Goal: Task Accomplishment & Management: Complete application form

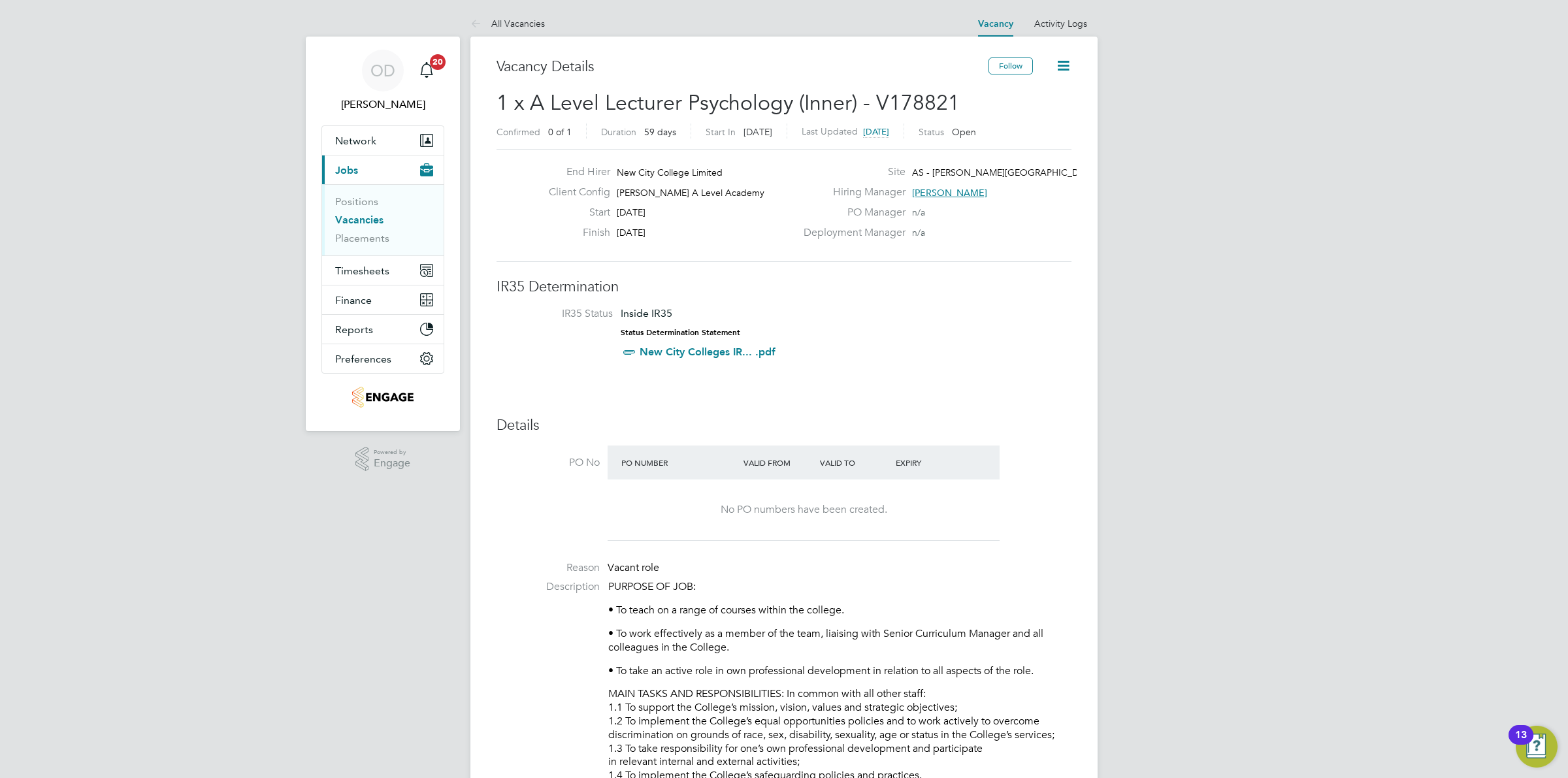
click at [368, 221] on link "Vacancies" at bounding box center [359, 220] width 48 height 13
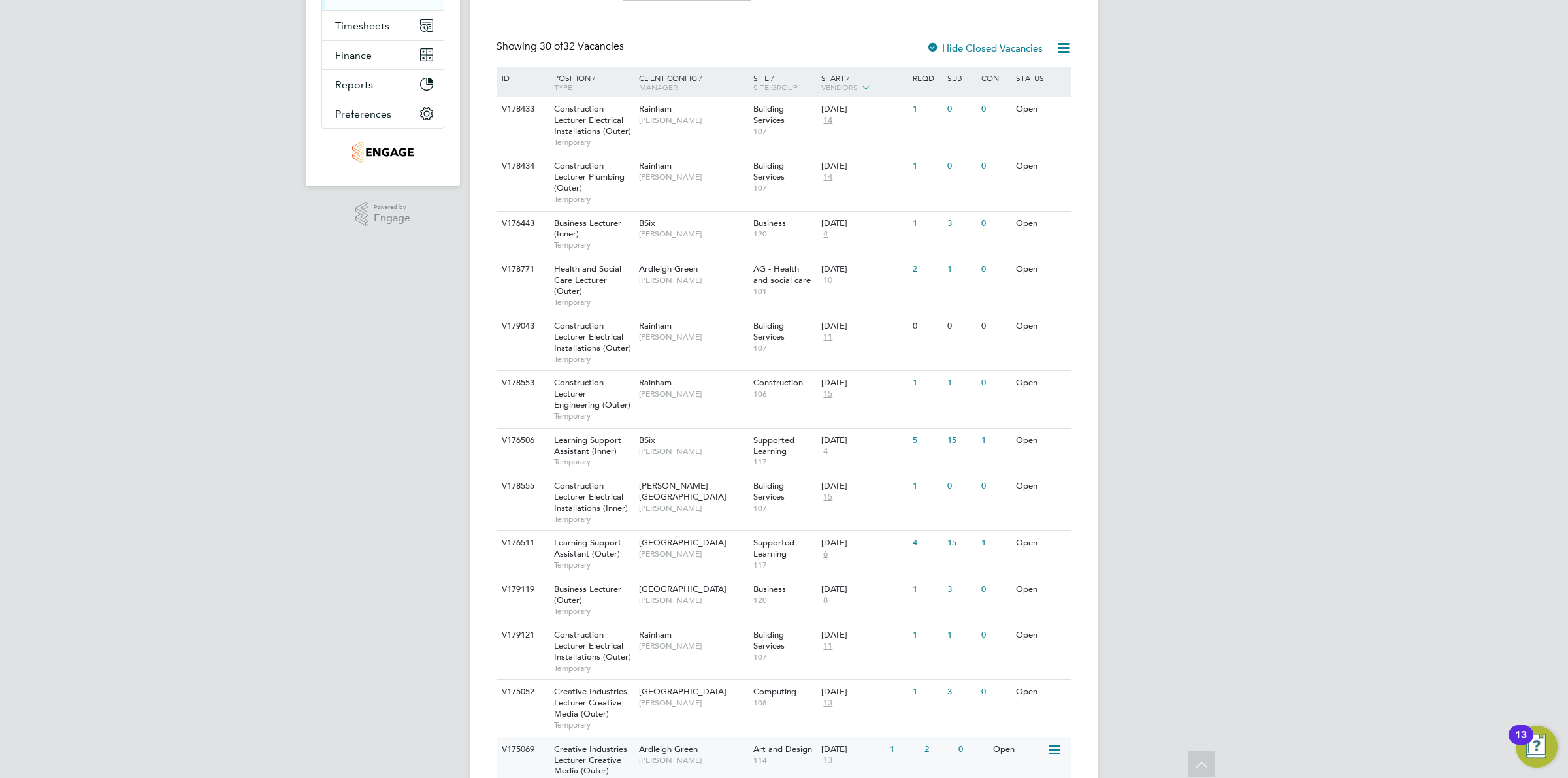
scroll to position [490, 0]
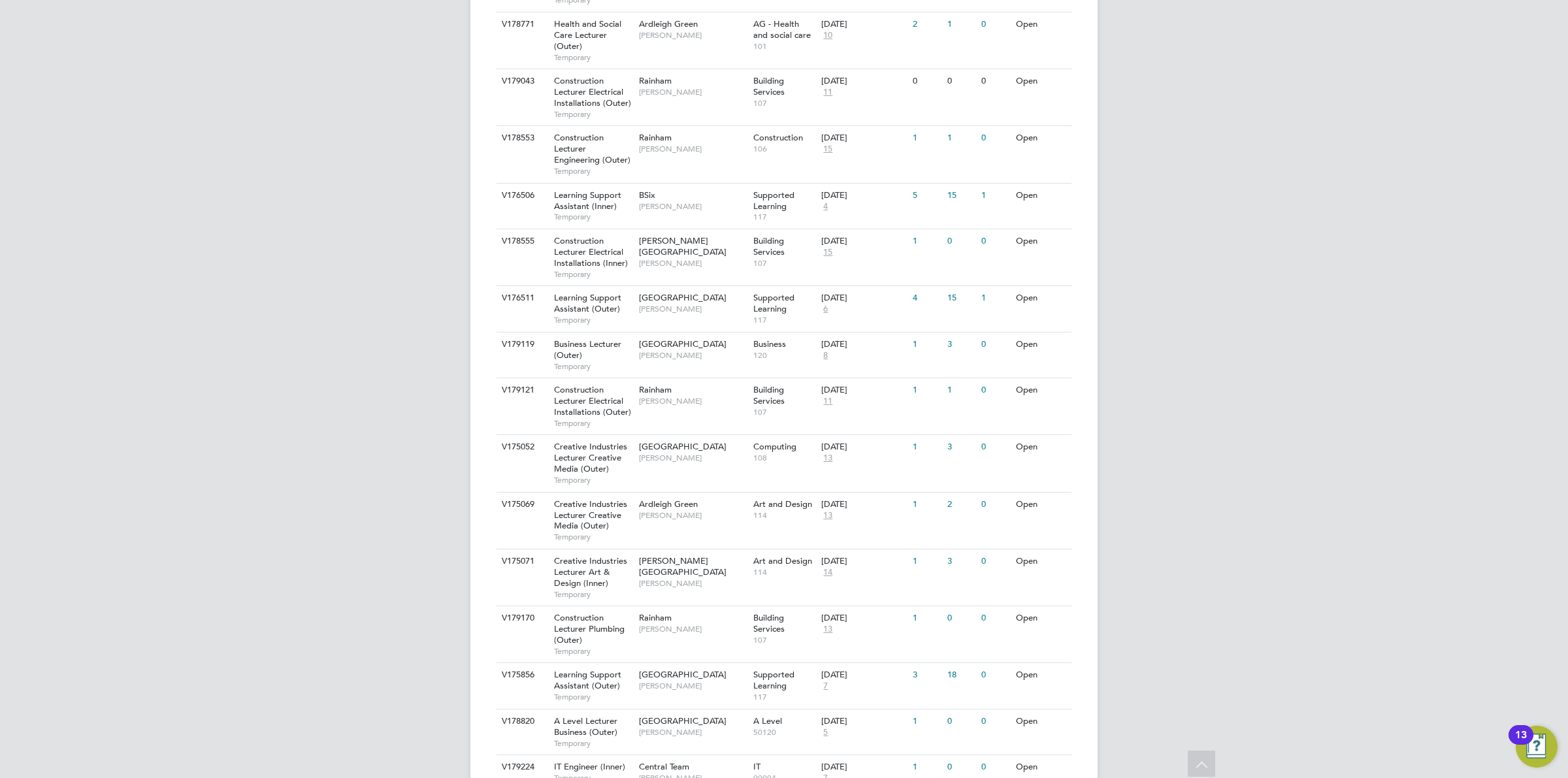
drag, startPoint x: 848, startPoint y: 316, endPoint x: 1190, endPoint y: 286, distance: 343.3
click at [1190, 286] on div "OD Ollie Dart Notifications 20 Applications: Network Team Members Businesses Si…" at bounding box center [784, 536] width 1568 height 2052
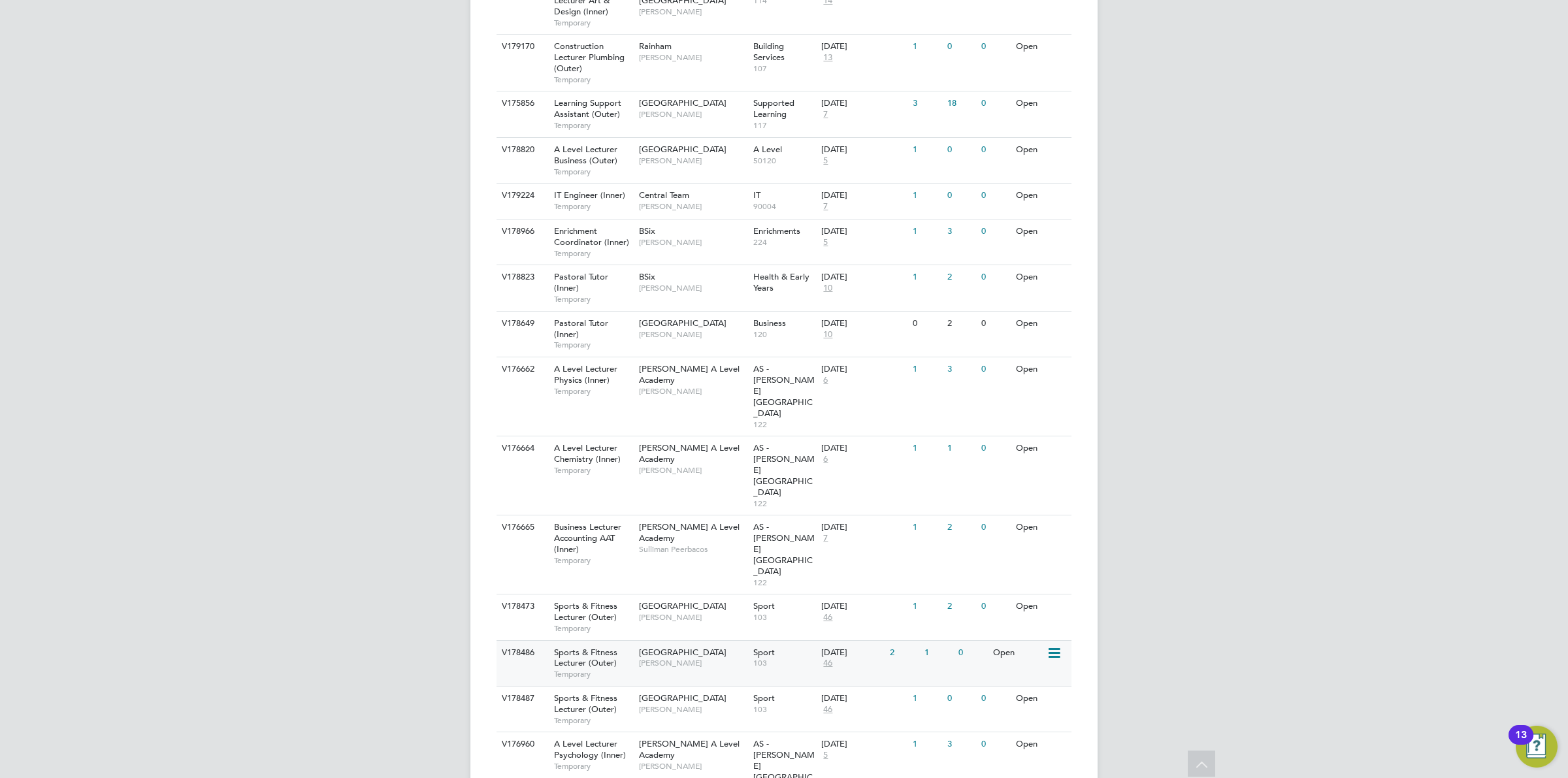
scroll to position [1156, 0]
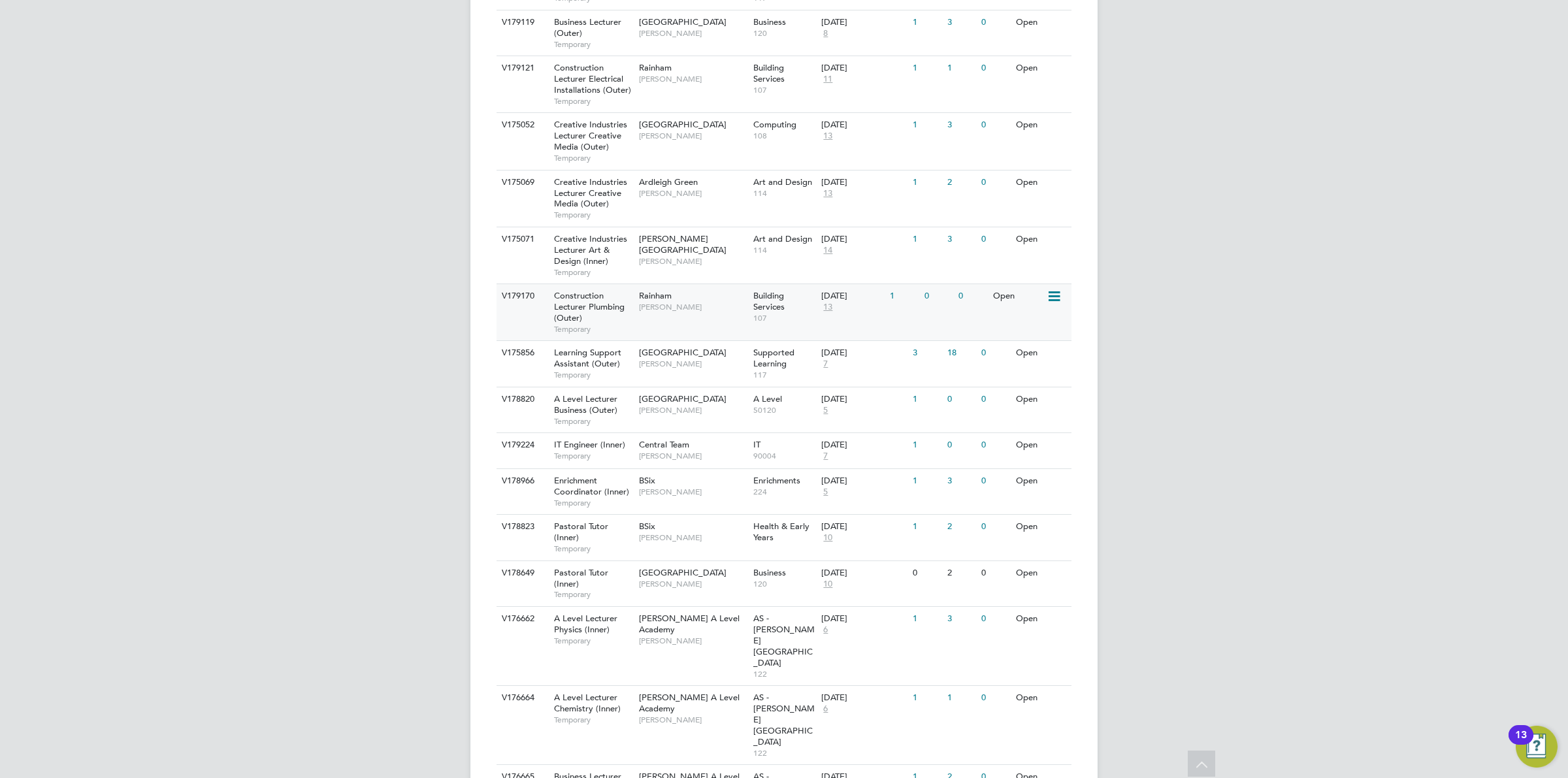
scroll to position [731, 0]
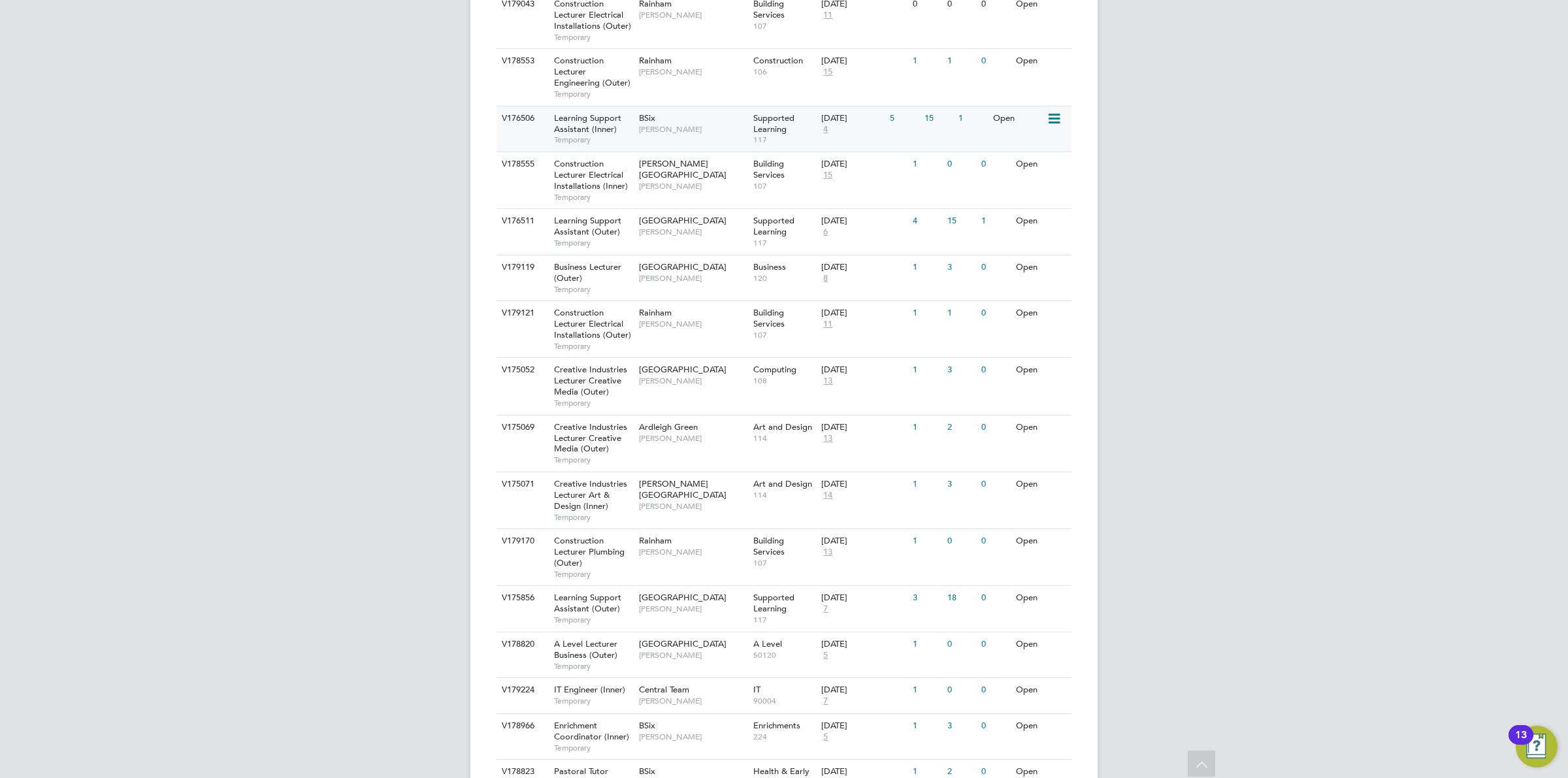
click at [834, 120] on div "[DATE]" at bounding box center [852, 118] width 62 height 11
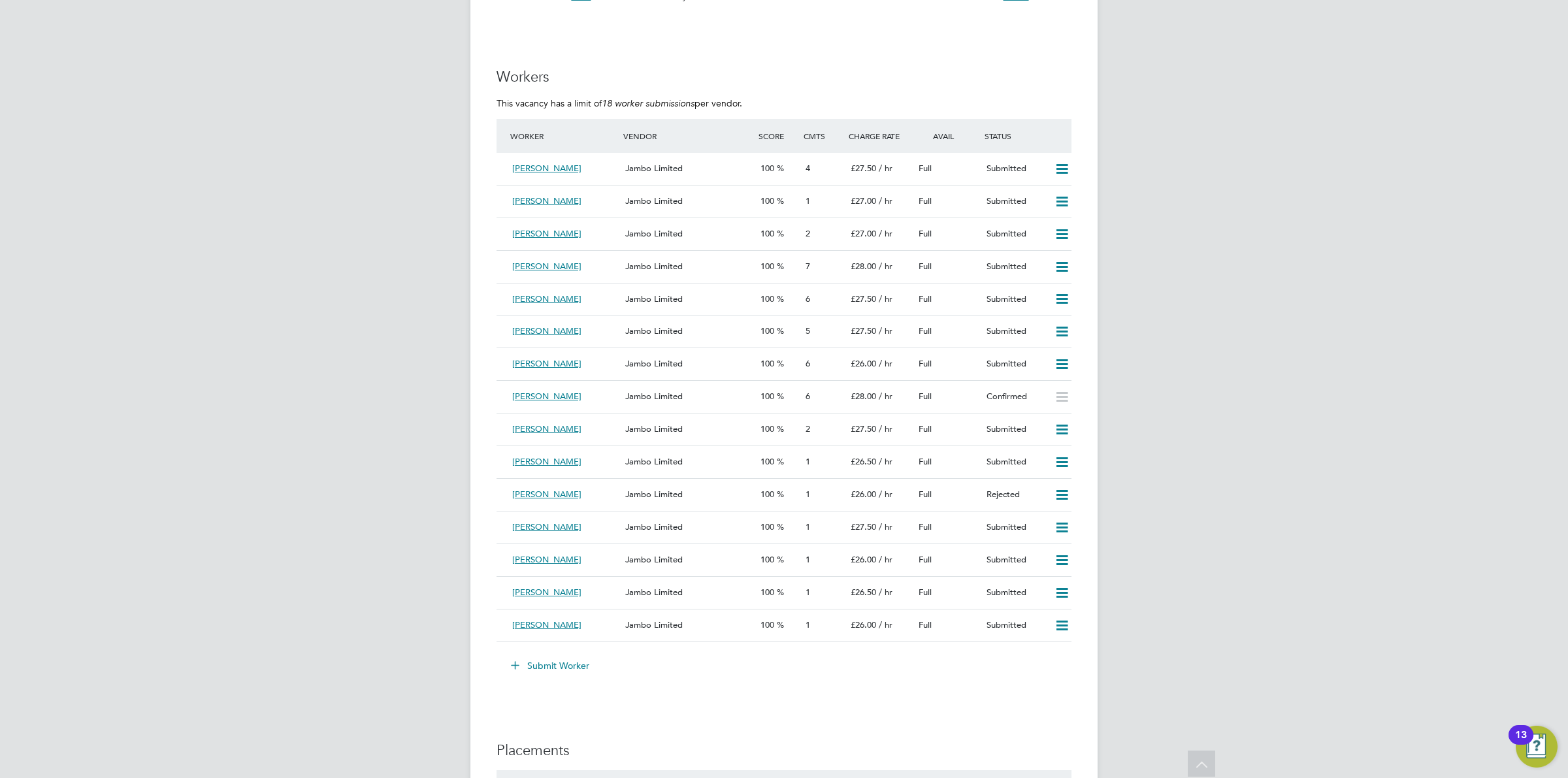
click at [570, 670] on button "Submit Worker" at bounding box center [551, 666] width 98 height 21
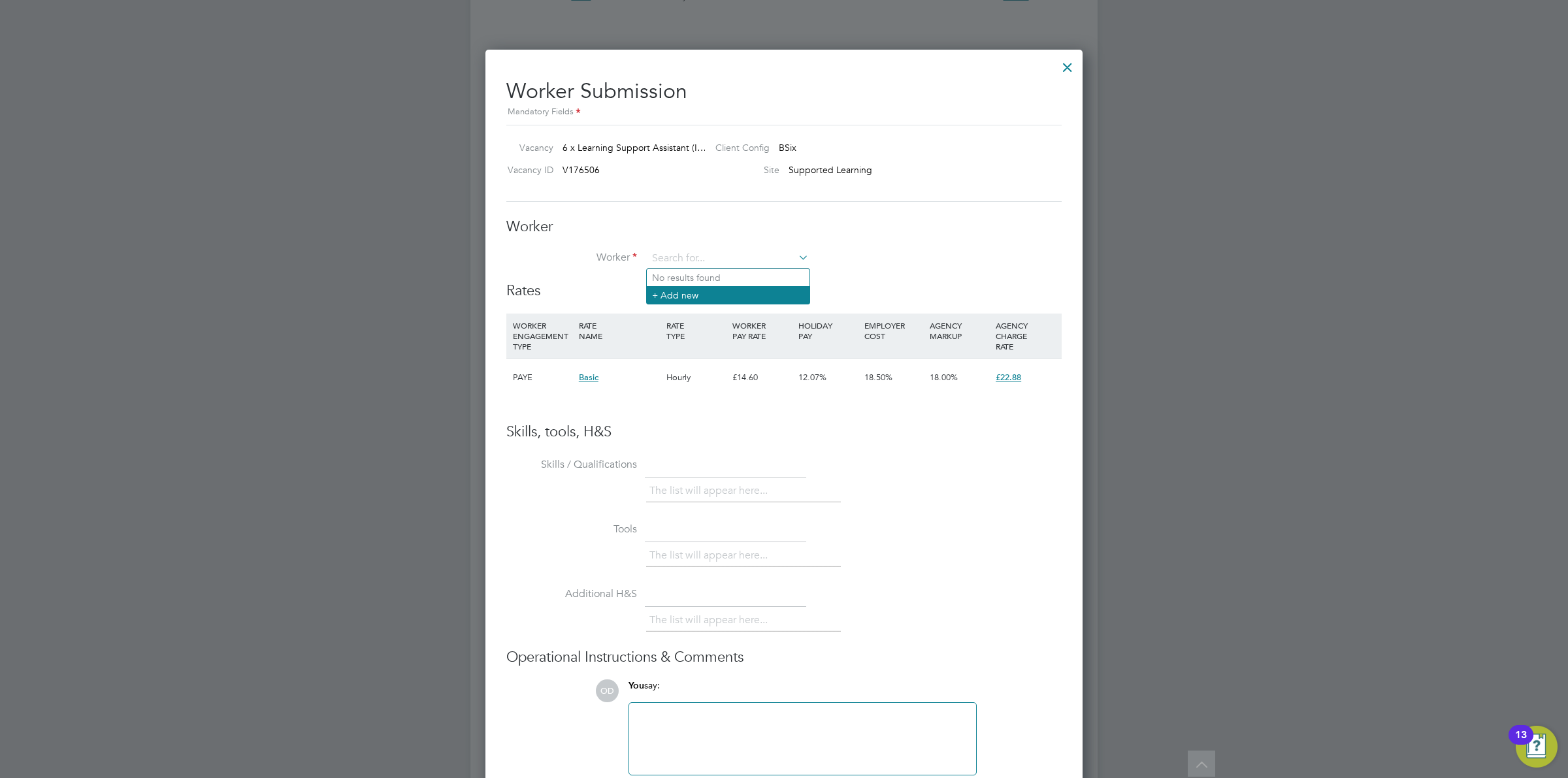
click at [709, 286] on li "+ Add new" at bounding box center [728, 295] width 162 height 18
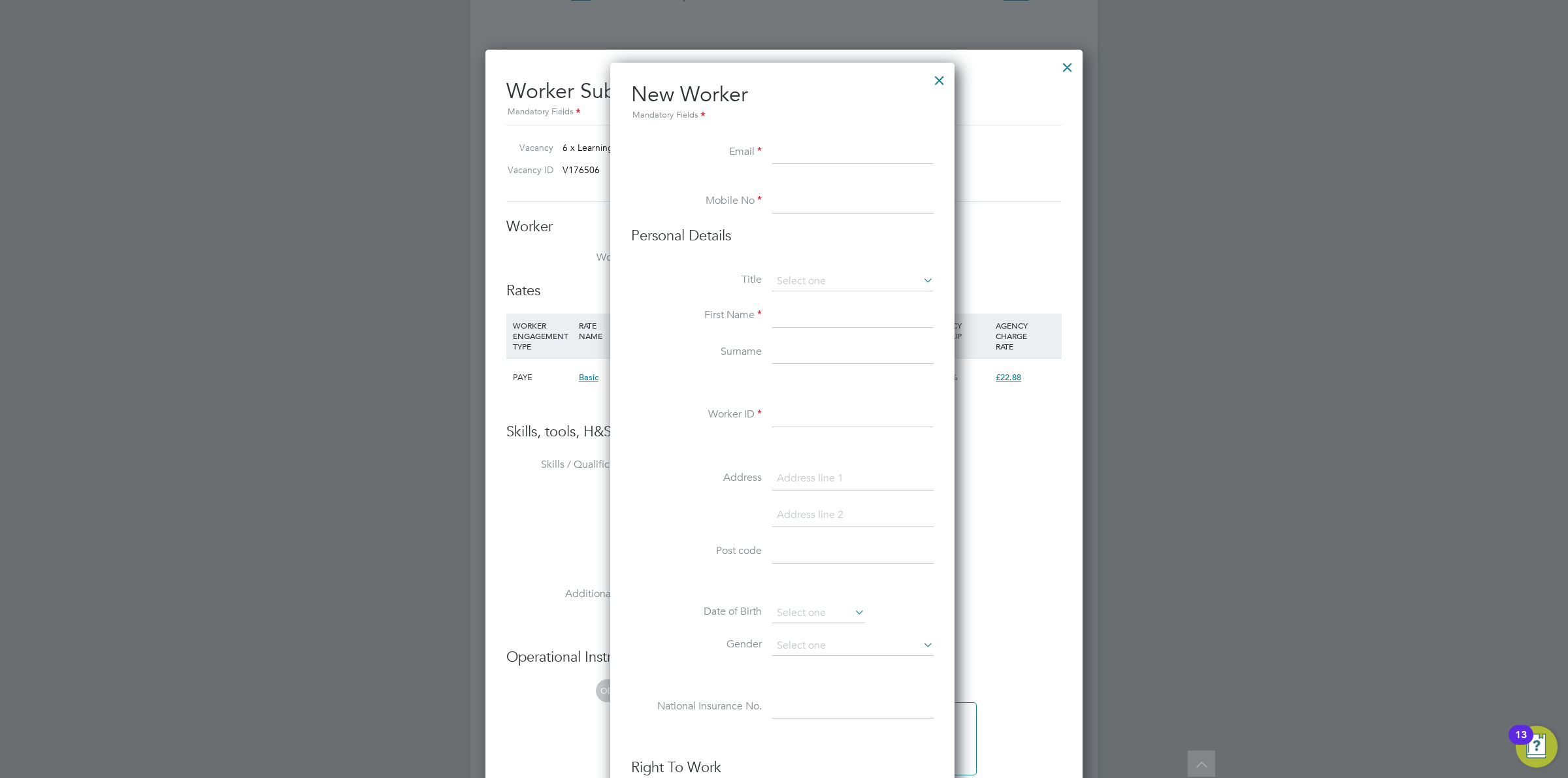
drag, startPoint x: 807, startPoint y: 152, endPoint x: 807, endPoint y: 166, distance: 14.0
click at [807, 152] on input at bounding box center [853, 152] width 162 height 23
paste input "shifanasherinme3@gmail.com"
type input "shifanasherinme3@gmail.com"
click at [807, 190] on input at bounding box center [853, 201] width 162 height 23
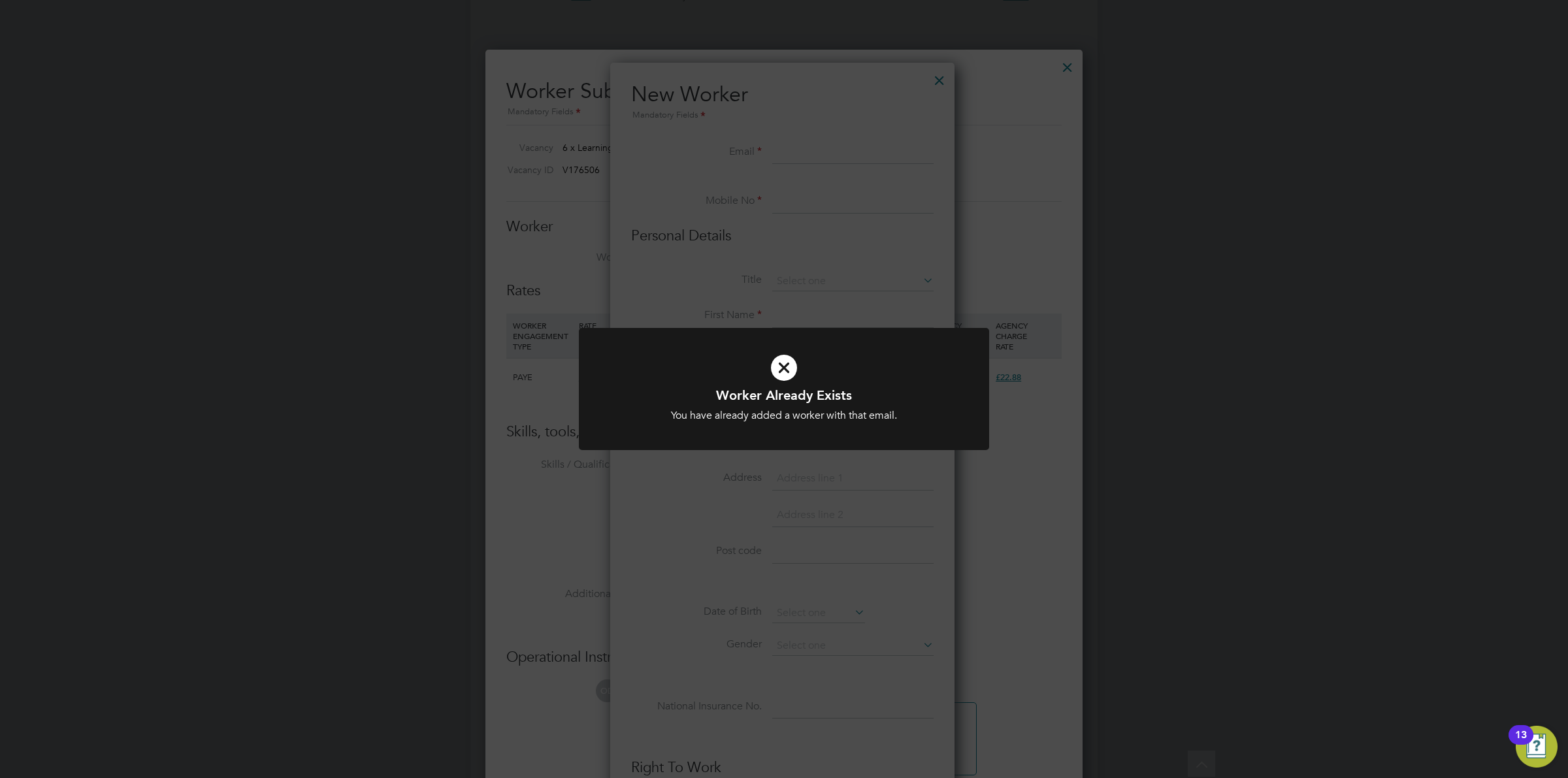
click at [769, 366] on icon at bounding box center [784, 368] width 340 height 51
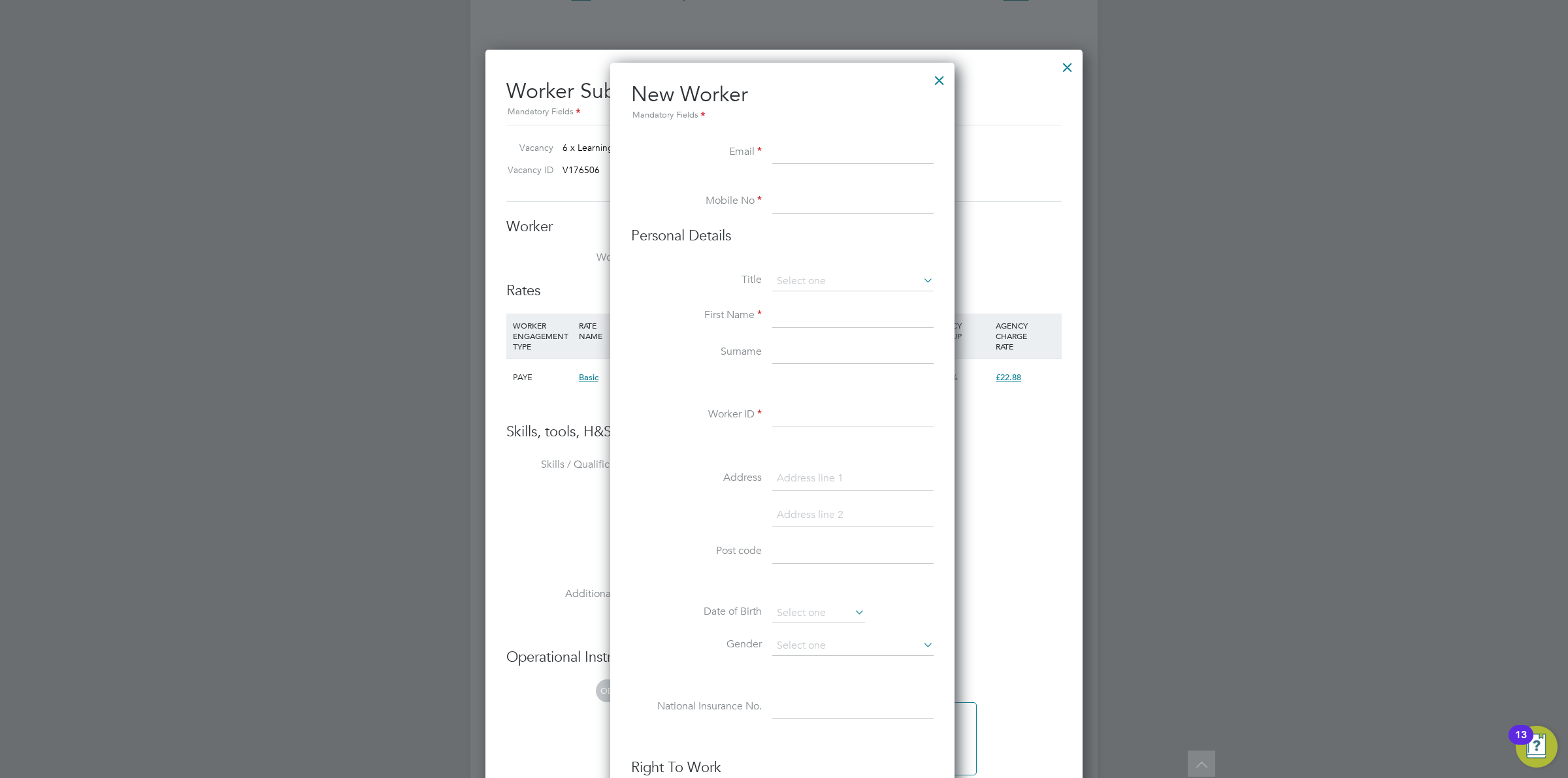
click at [846, 150] on input at bounding box center [853, 152] width 162 height 23
paste input "shifanasherinme3@gmail.com"
type input "shifanasherinme3@gmail.com"
click at [836, 208] on input at bounding box center [853, 201] width 162 height 23
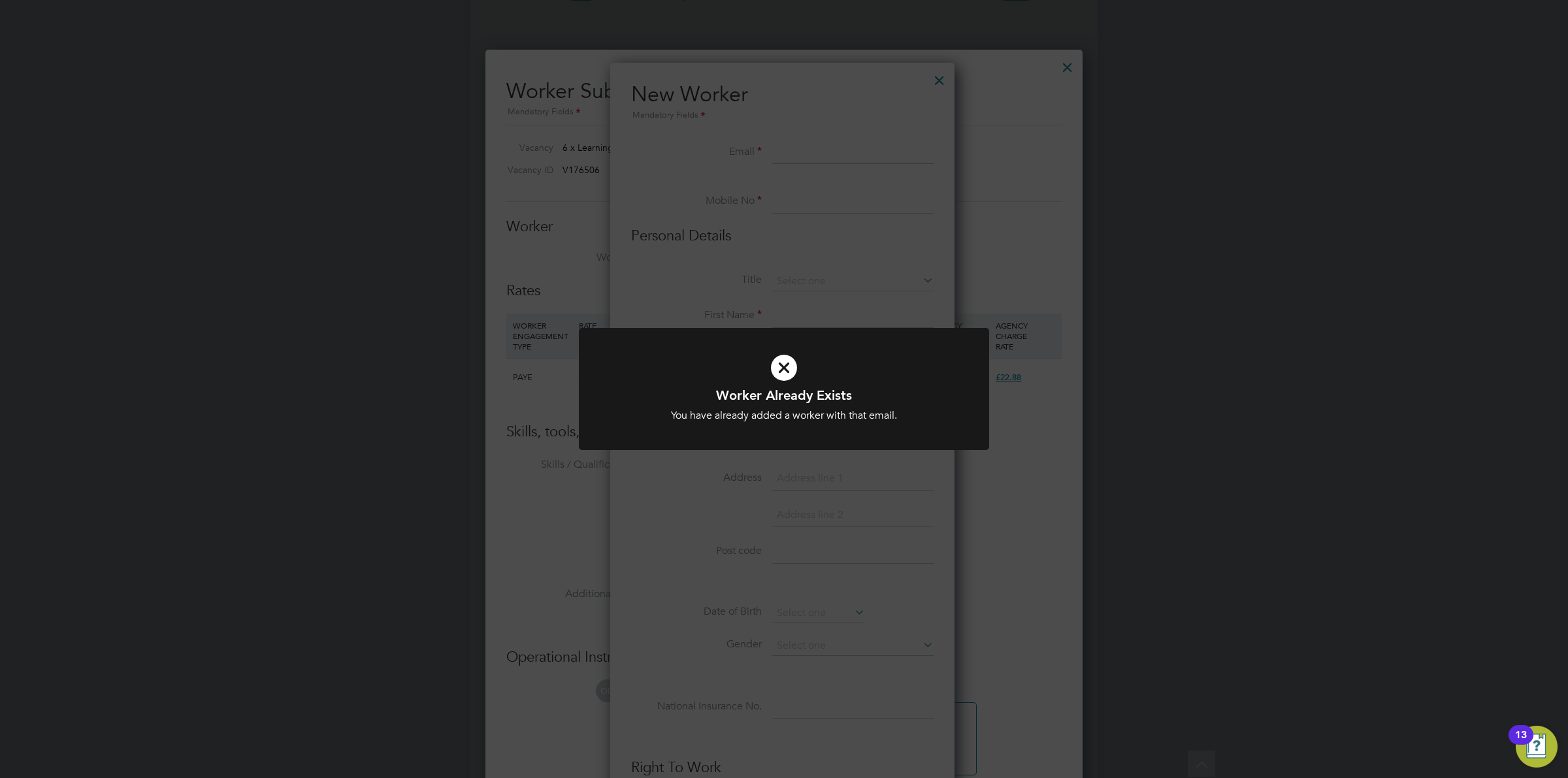
click at [741, 465] on div "Worker Already Exists You have already added a worker with that email. Cancel O…" at bounding box center [784, 397] width 410 height 138
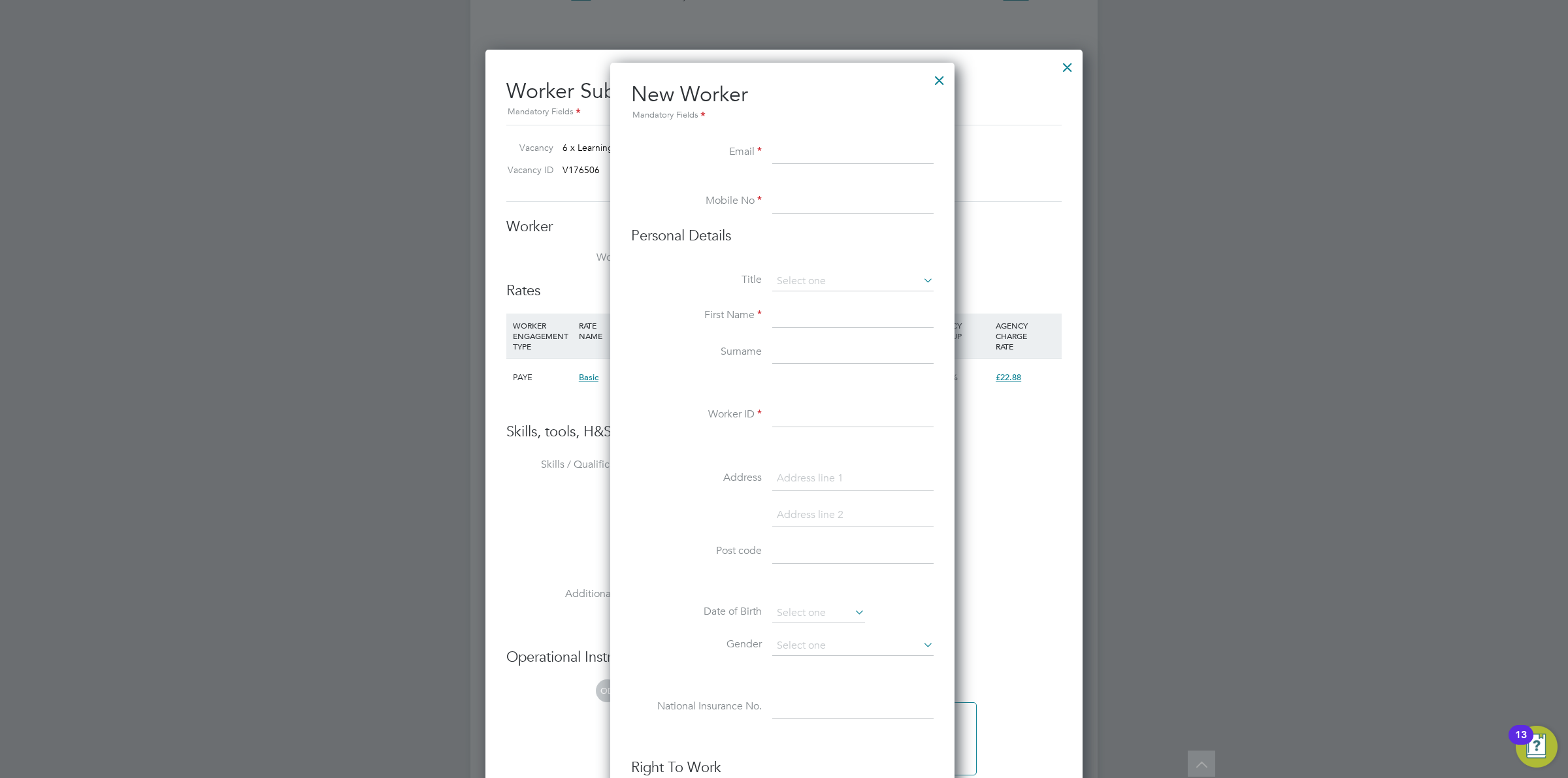
click at [935, 82] on div at bounding box center [939, 77] width 23 height 23
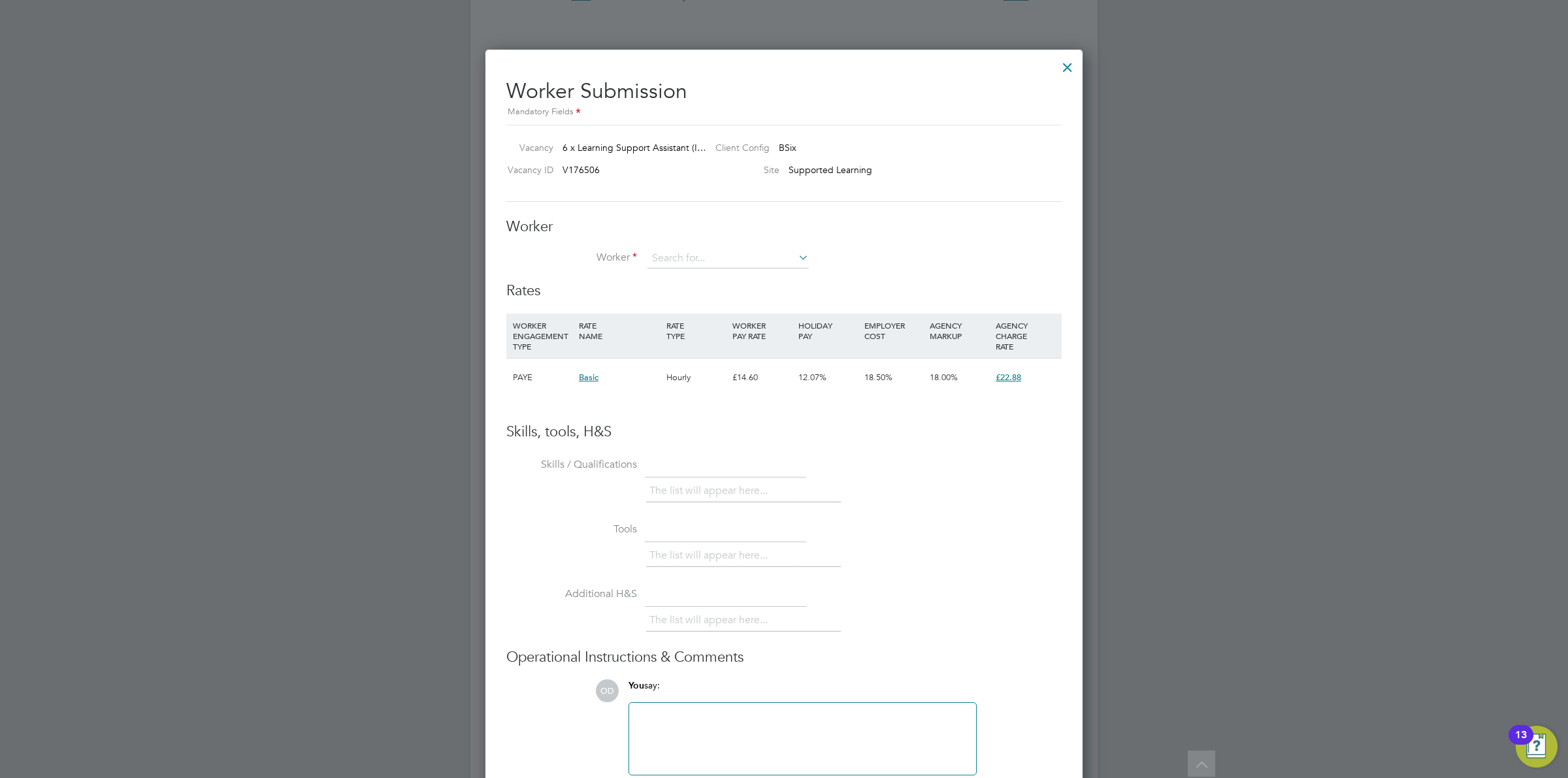
click at [1065, 66] on div at bounding box center [1067, 63] width 23 height 23
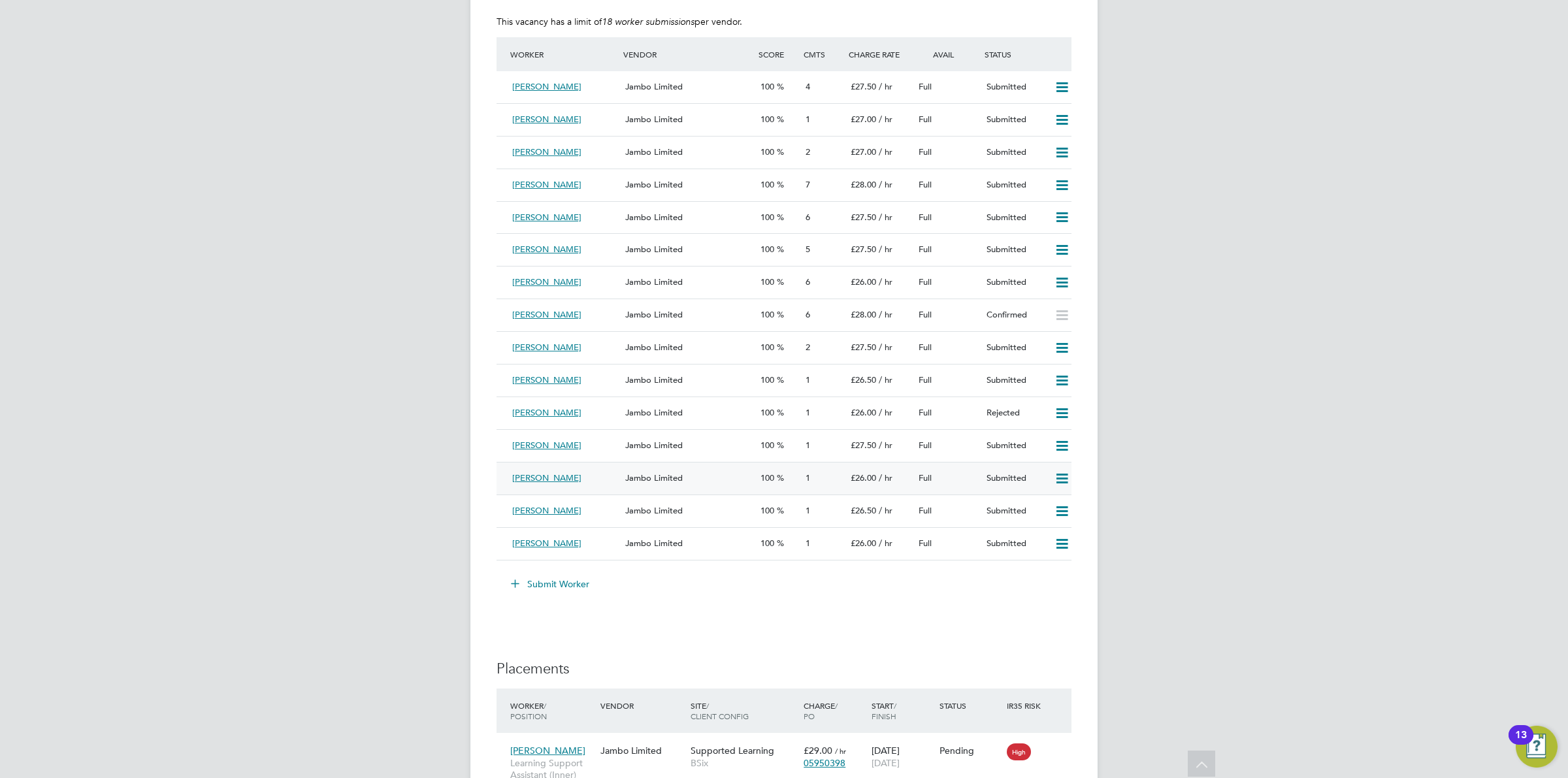
drag, startPoint x: 604, startPoint y: 477, endPoint x: 684, endPoint y: 477, distance: 80.0
click at [684, 477] on div "Shifana Ebrahim Jambo Limited 100 1 £26.00 / hr Full Submitted" at bounding box center [784, 478] width 575 height 33
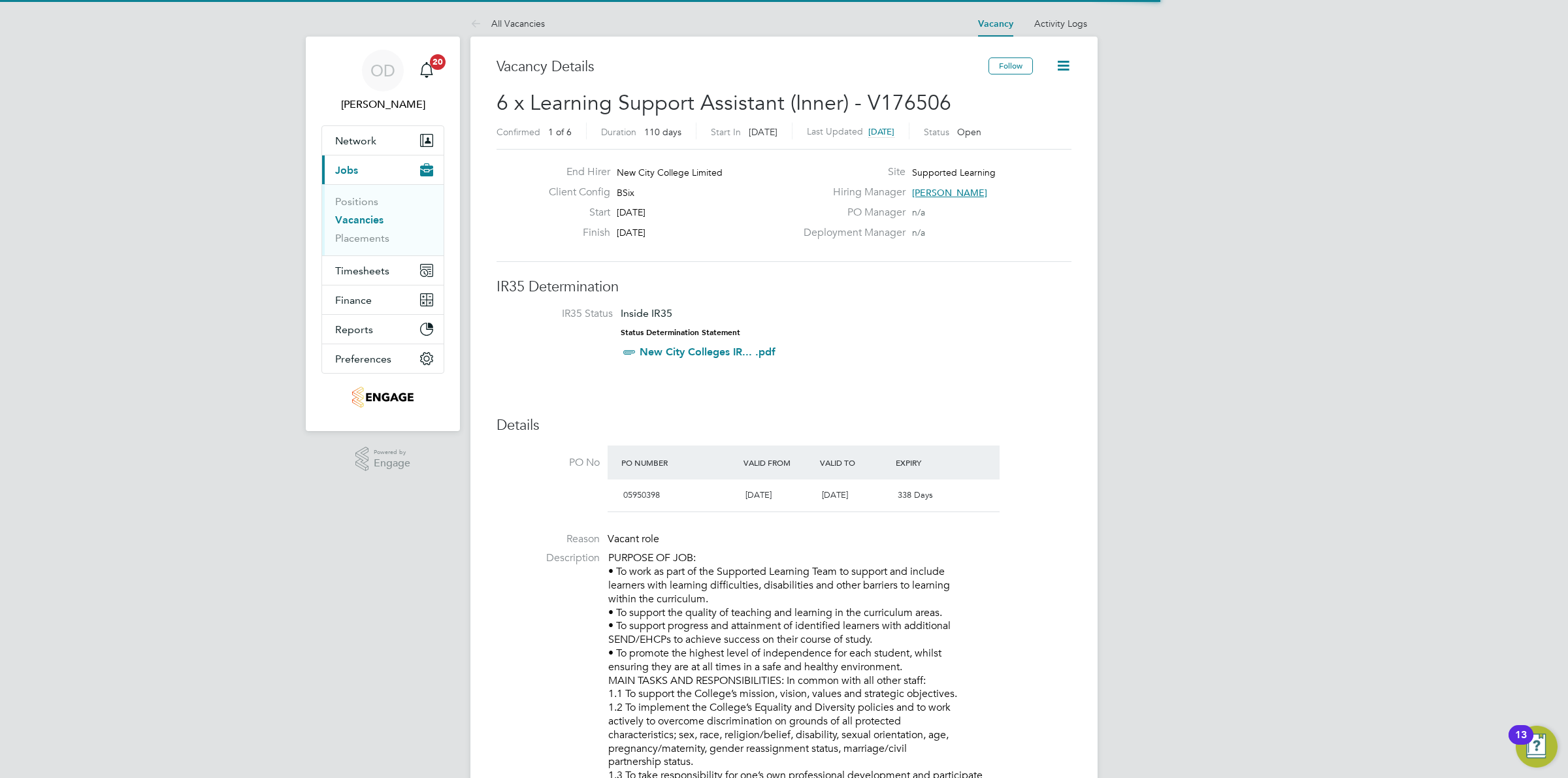
click at [369, 221] on link "Vacancies" at bounding box center [359, 220] width 48 height 13
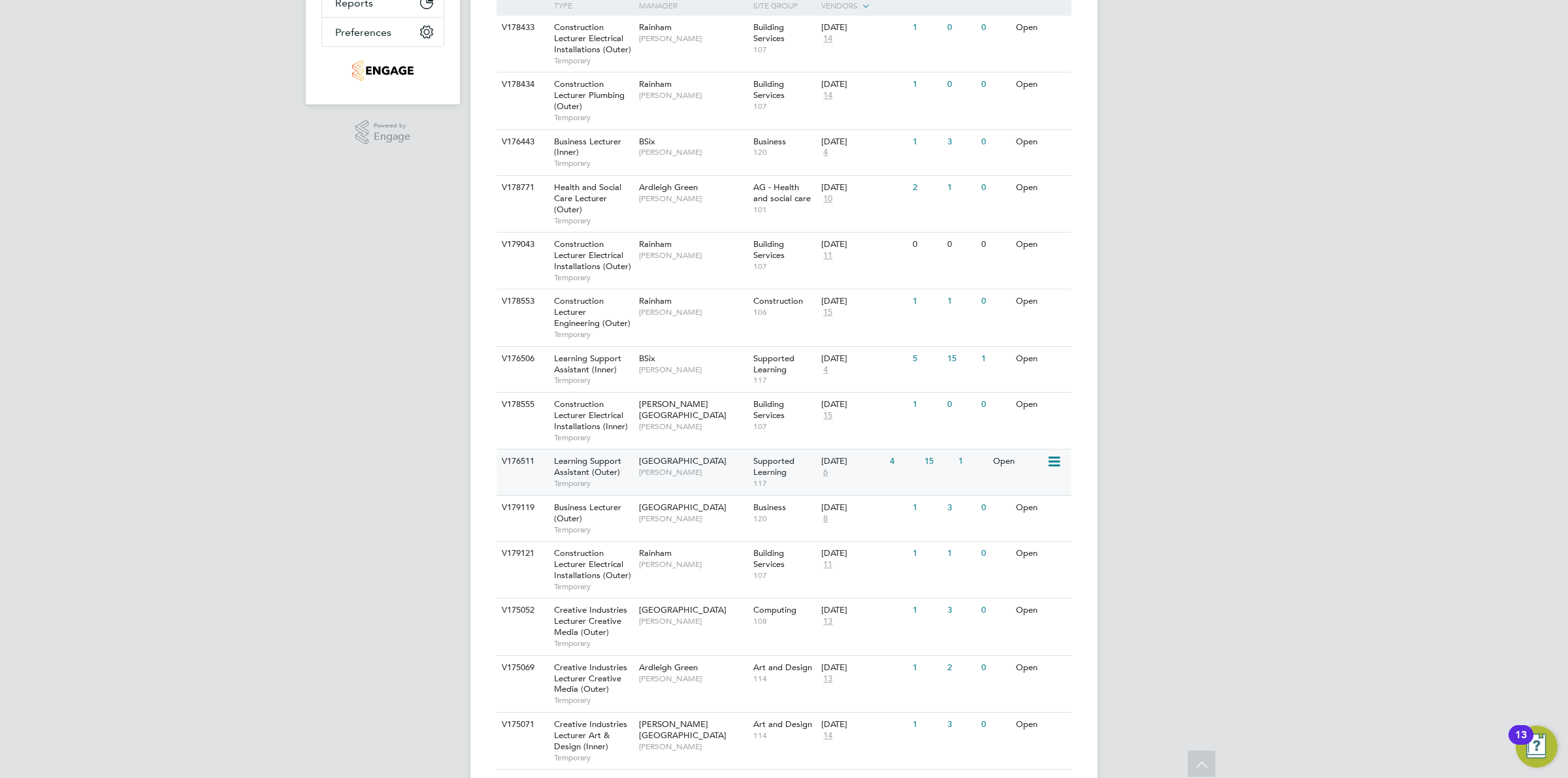
click at [812, 464] on div "Supported Learning 117" at bounding box center [784, 472] width 69 height 45
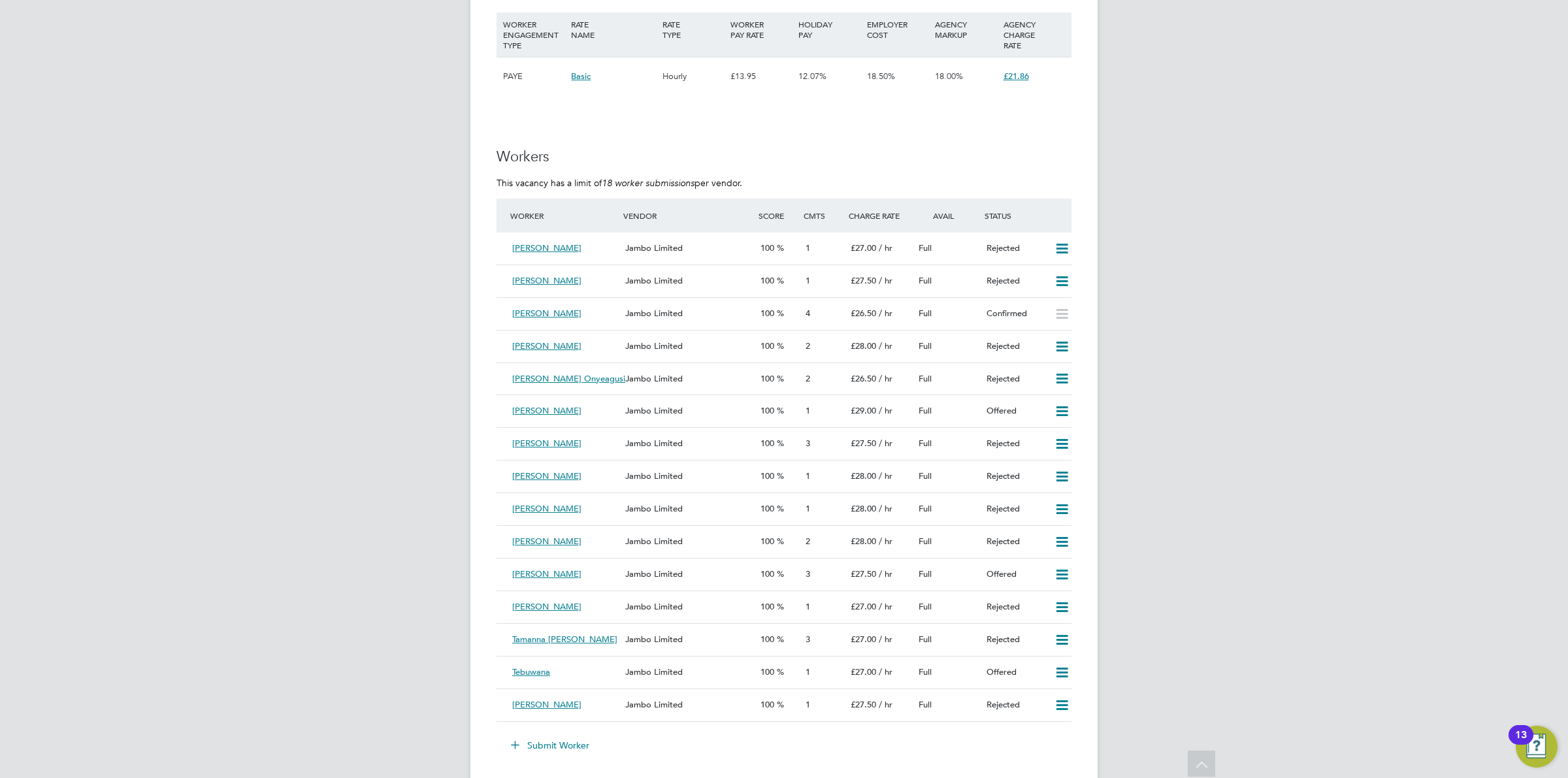
click at [576, 750] on button "Submit Worker" at bounding box center [551, 745] width 98 height 21
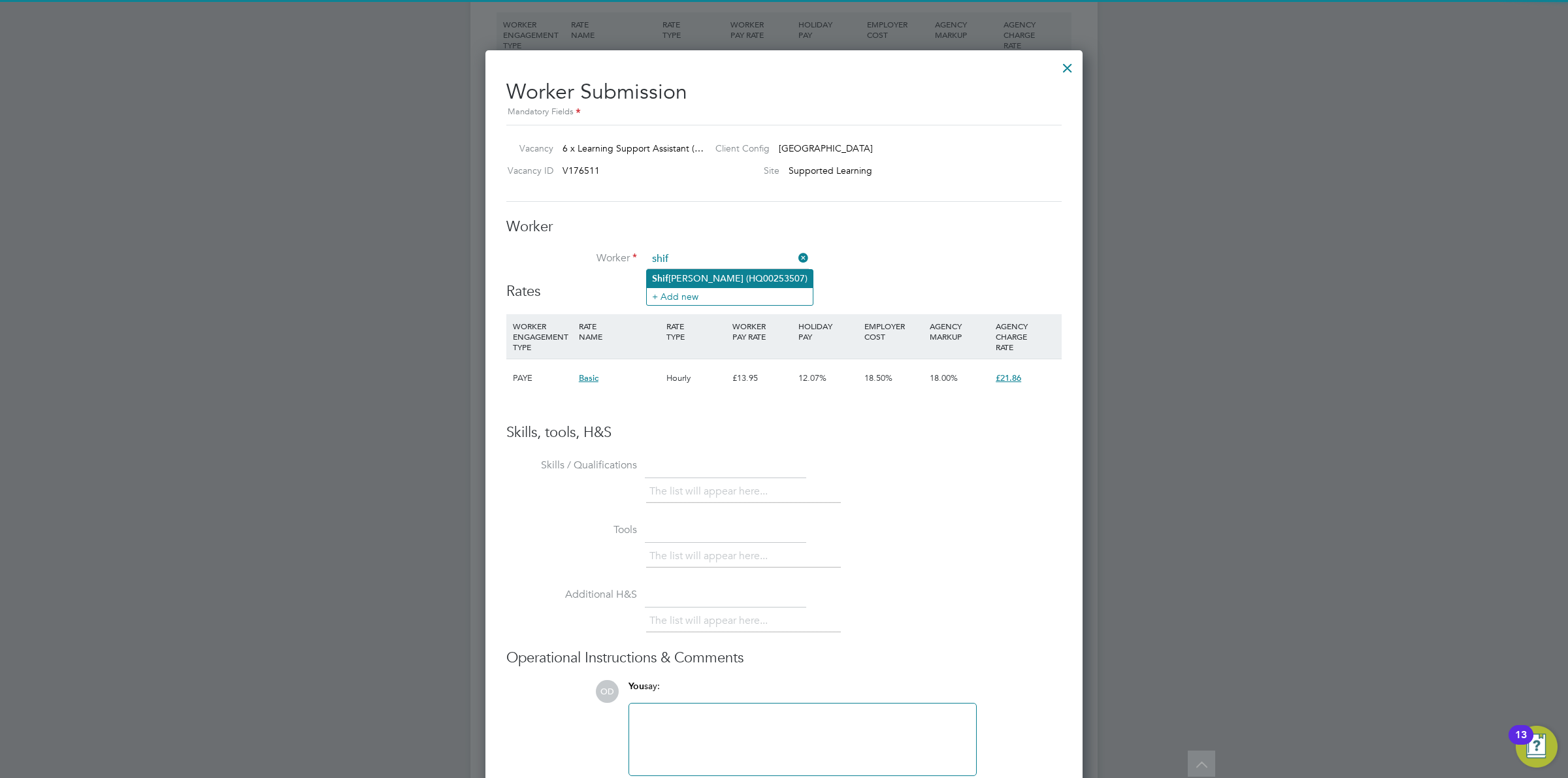
click at [686, 279] on li "Shif ana Ebrahim (HQ00253507)" at bounding box center [730, 278] width 166 height 18
type input "Shifana Ebrahim (HQ00253507)"
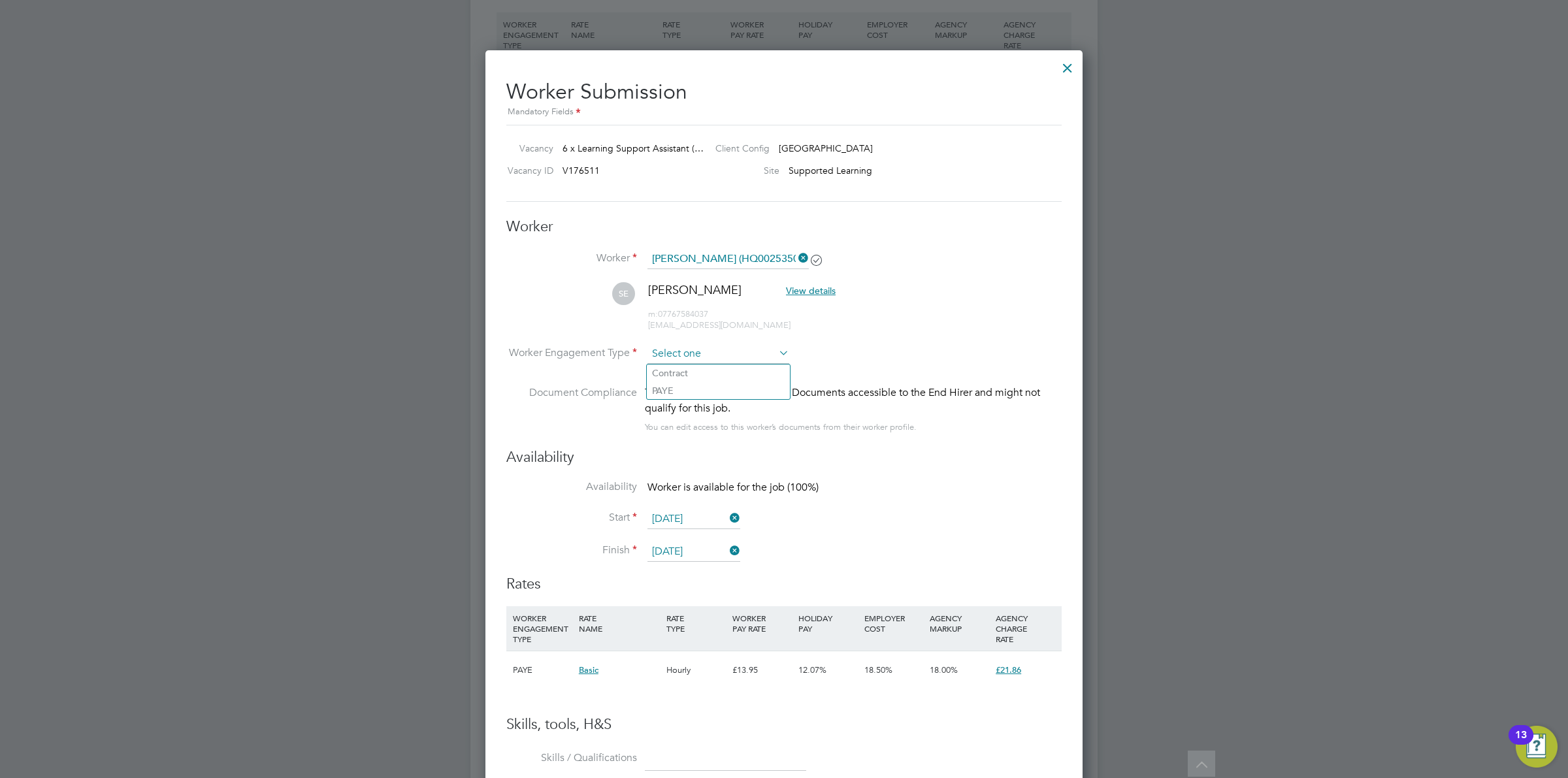
click at [684, 352] on input at bounding box center [718, 354] width 142 height 20
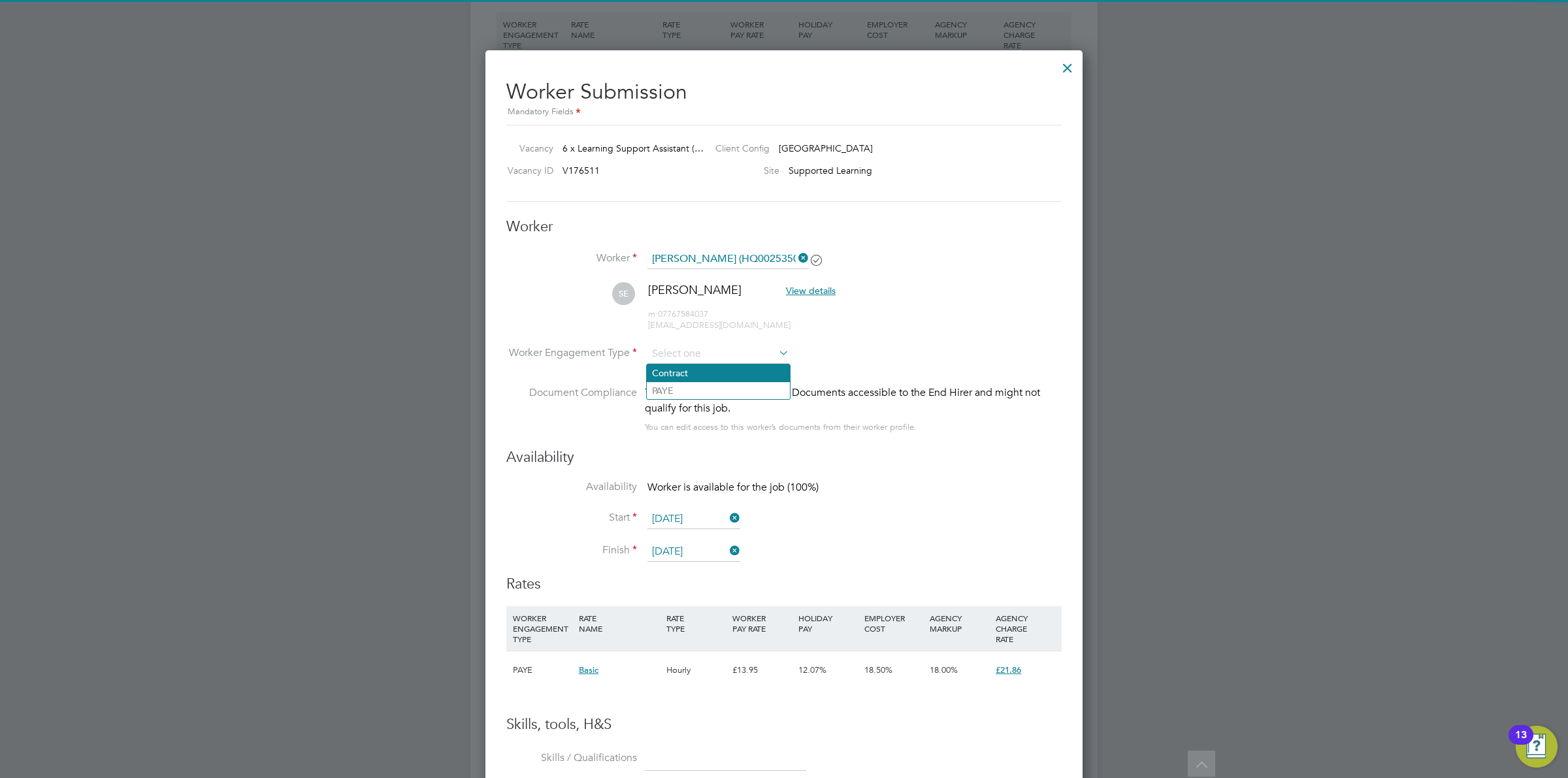
click at [687, 368] on li "Contract" at bounding box center [718, 373] width 143 height 17
type input "Contract"
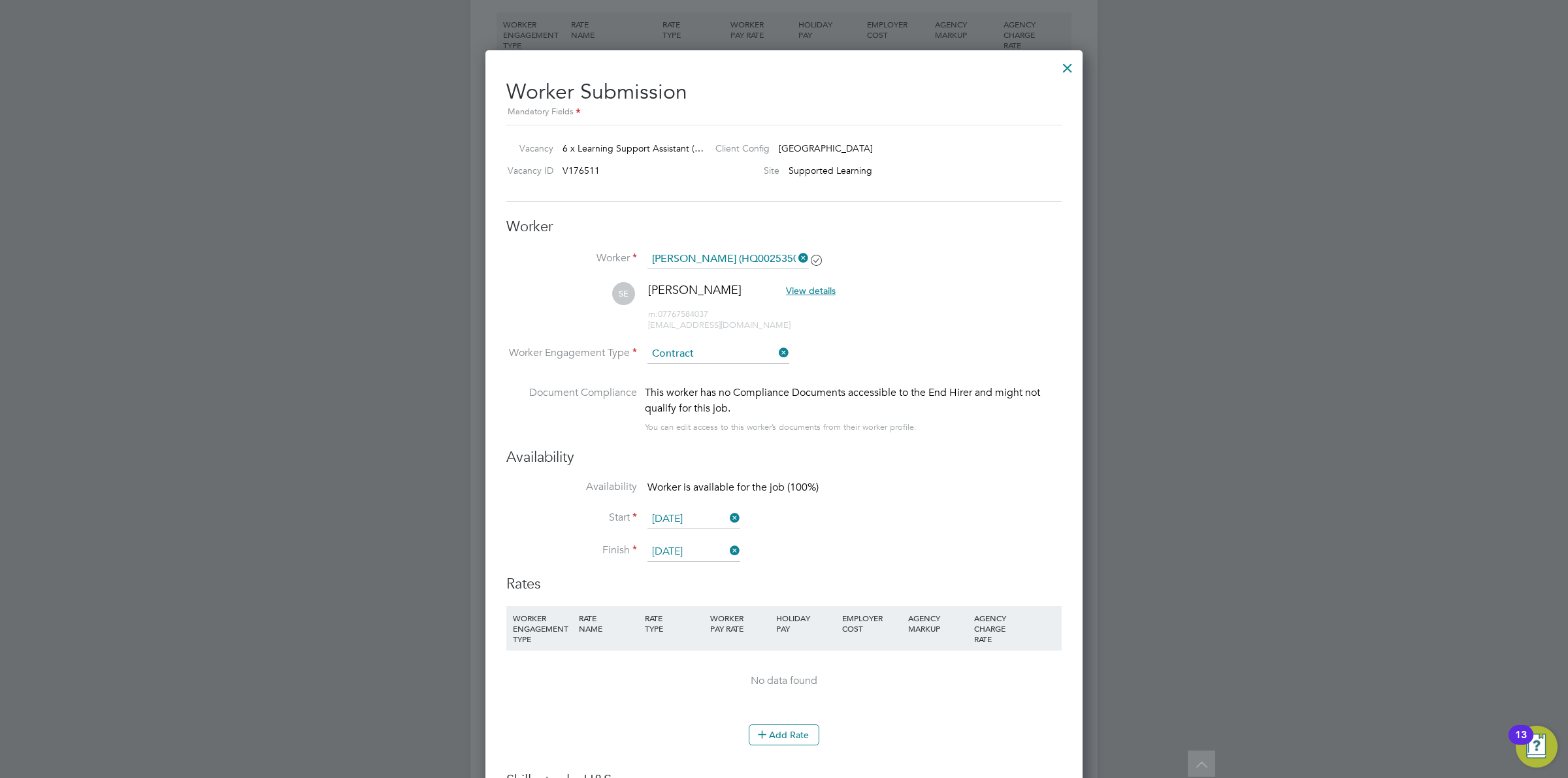
click at [1032, 316] on li "SE Shifana Ebrahim View details m: 07767584037 shifanasherinme3@gmail.com" at bounding box center [784, 313] width 556 height 62
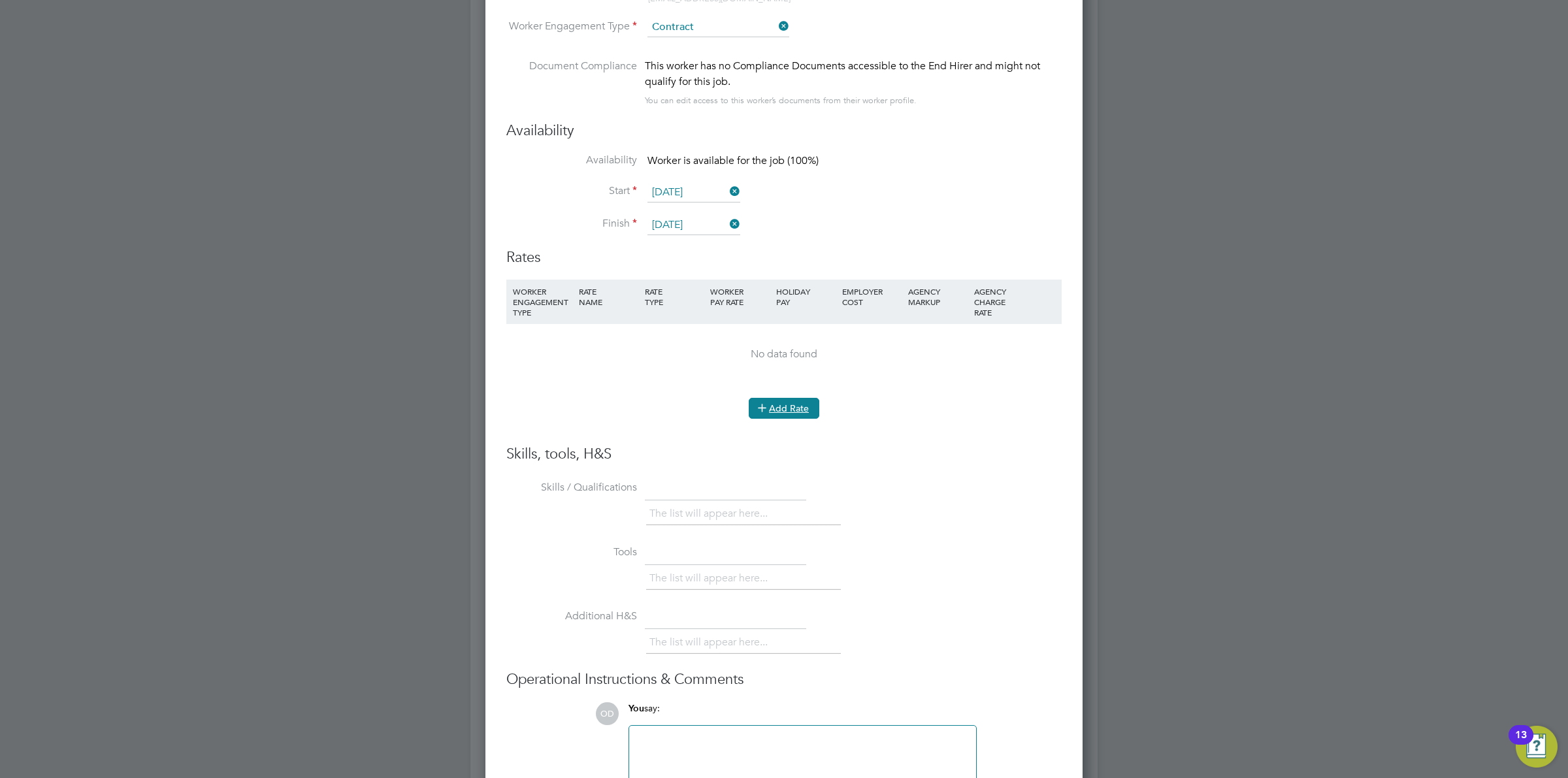
click at [802, 407] on button "Add Rate" at bounding box center [784, 409] width 70 height 21
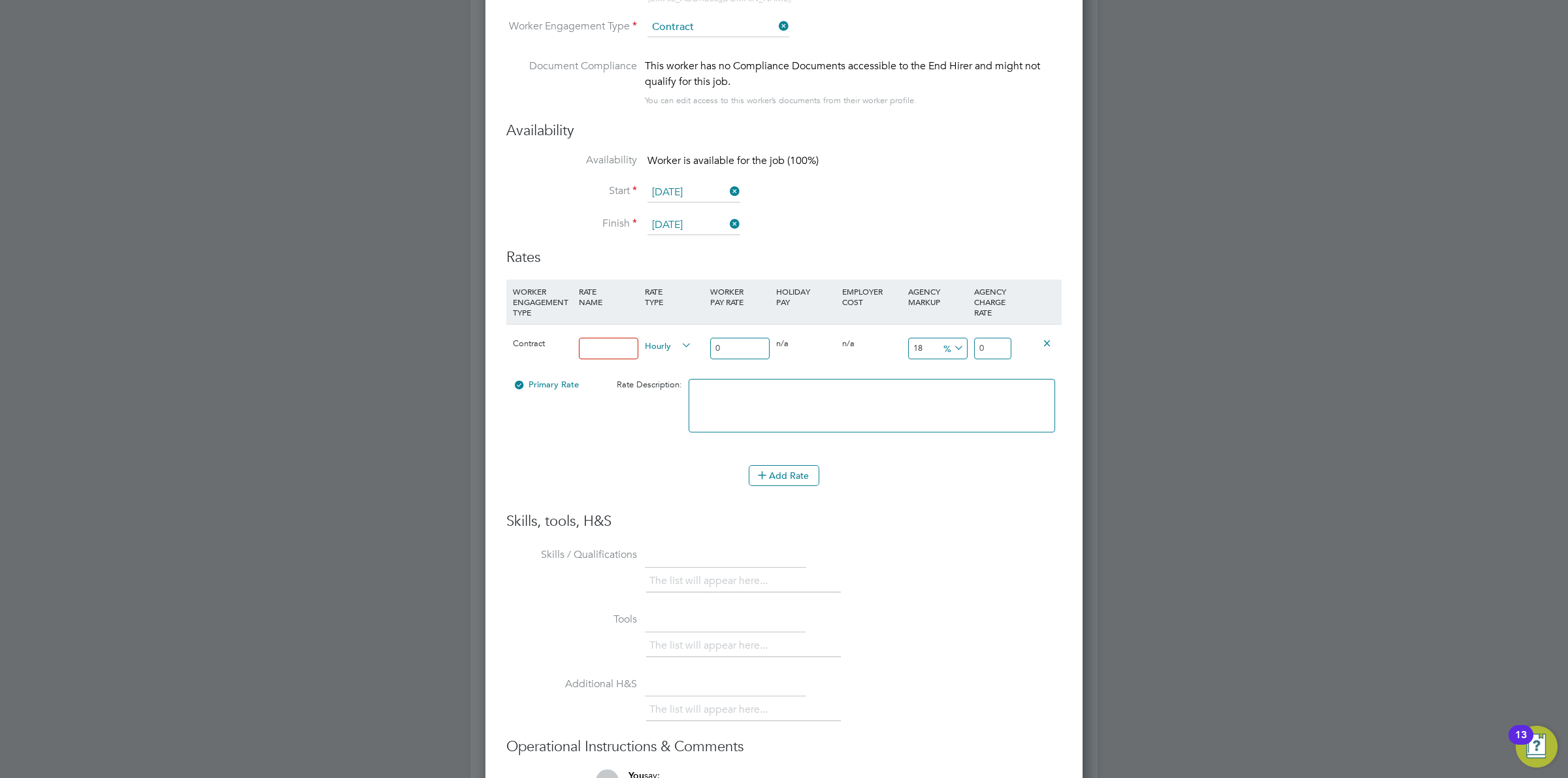
click at [634, 349] on input at bounding box center [608, 348] width 59 height 22
type input "Standard Rate"
drag, startPoint x: 725, startPoint y: 341, endPoint x: 708, endPoint y: 343, distance: 17.1
click at [708, 343] on div "0" at bounding box center [740, 349] width 66 height 48
type input "1"
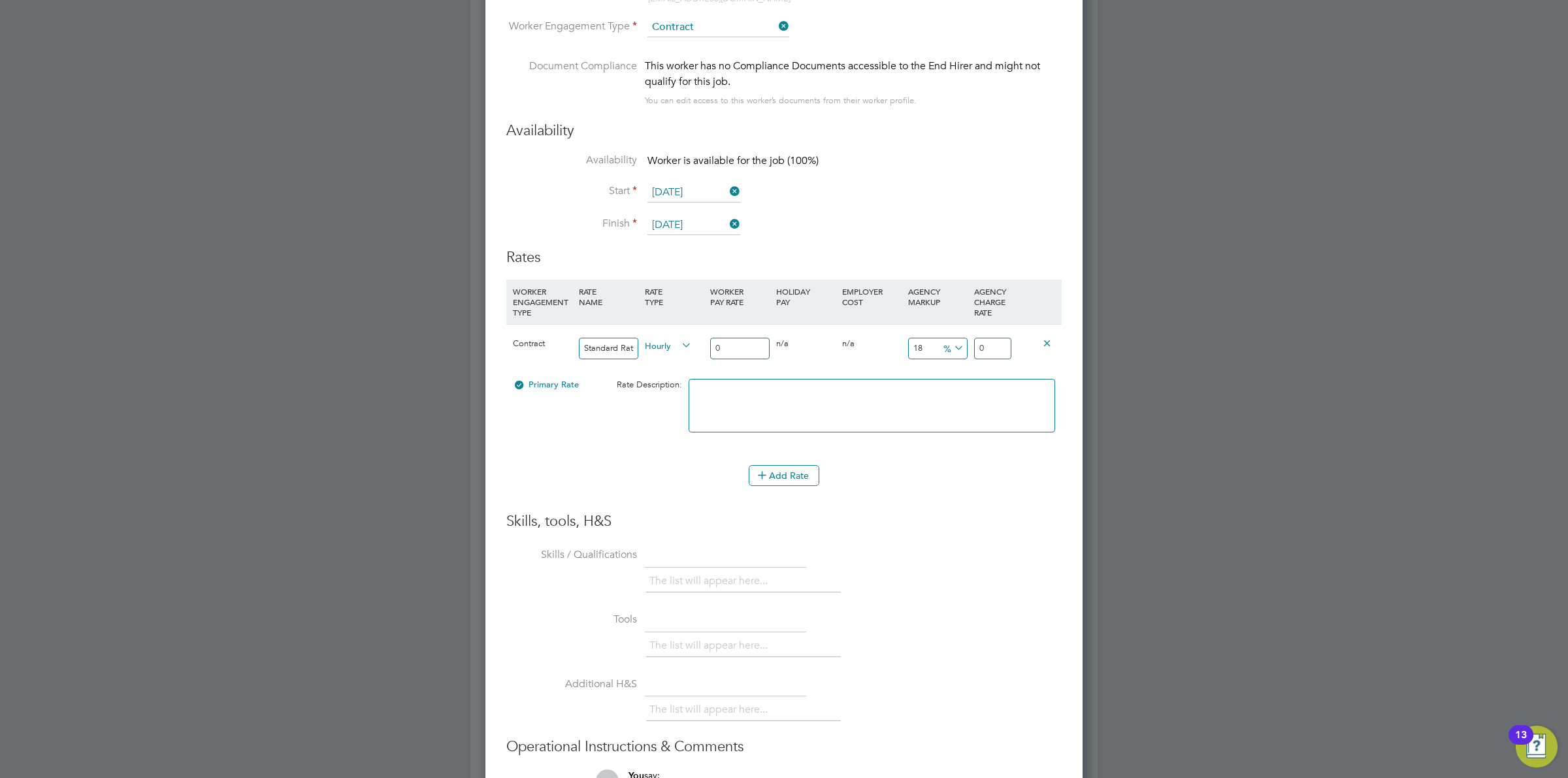
type input "1.18"
type input "18"
type input "21.24"
type input "18.5"
type input "21.83"
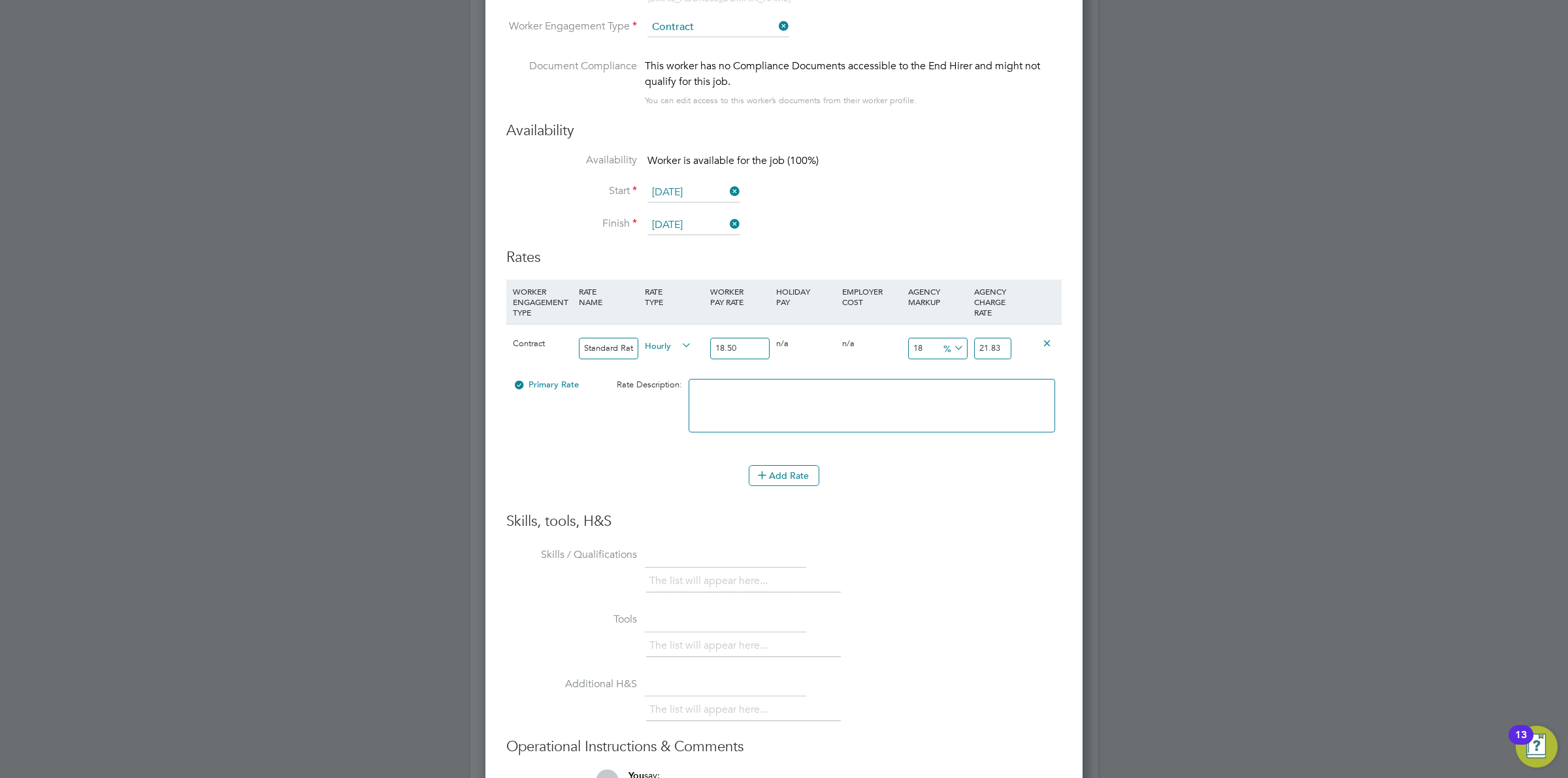
drag, startPoint x: 739, startPoint y: 345, endPoint x: 711, endPoint y: 345, distance: 28.0
click at [711, 345] on input "18.50" at bounding box center [740, 348] width 59 height 22
type input "1"
type input "1.18"
type input "19"
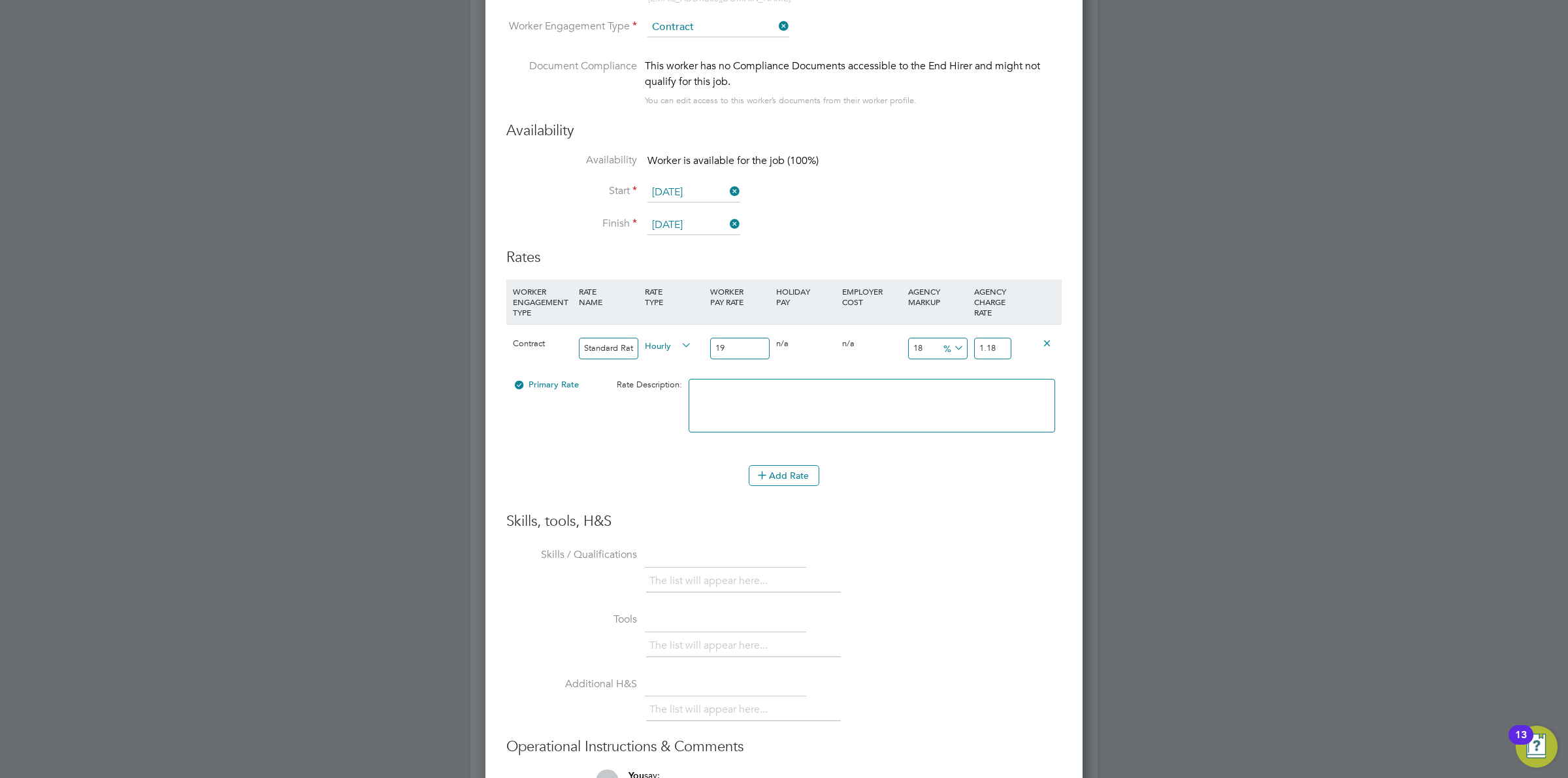
type input "22.42"
type input "19"
click at [952, 346] on icon at bounding box center [952, 348] width 0 height 18
click at [960, 377] on li "£" at bounding box center [953, 381] width 31 height 17
drag, startPoint x: 934, startPoint y: 350, endPoint x: 882, endPoint y: 344, distance: 52.3
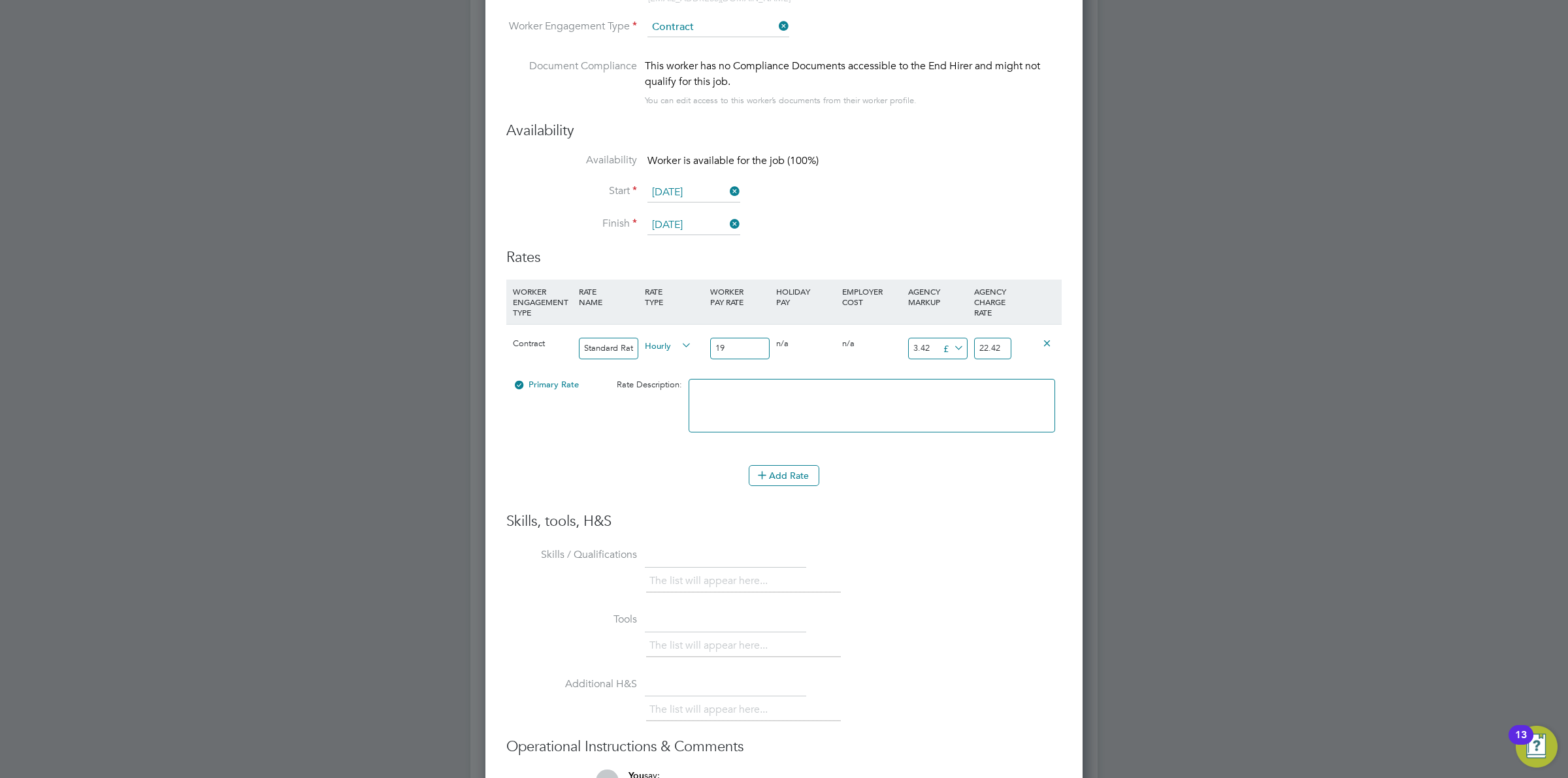
click at [883, 344] on div "Contract Standard Rate Hourly 19 0 n/a 0 n/a 18 3.42 £ 22.42" at bounding box center [784, 348] width 556 height 48
type input "8"
type input "27"
type input "8.5"
type input "27.5"
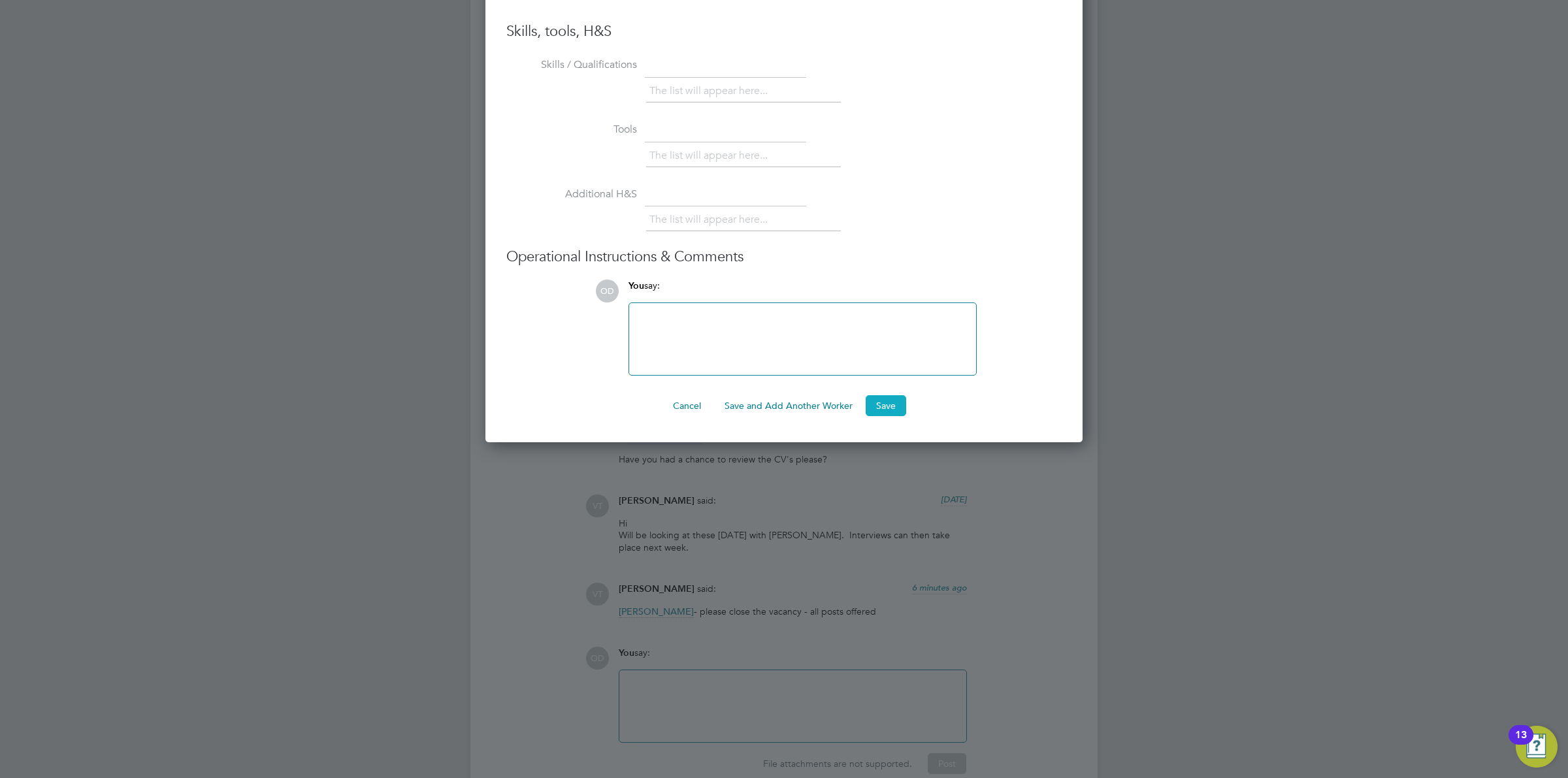
type input "8.50"
click at [888, 403] on button "Save" at bounding box center [886, 405] width 41 height 21
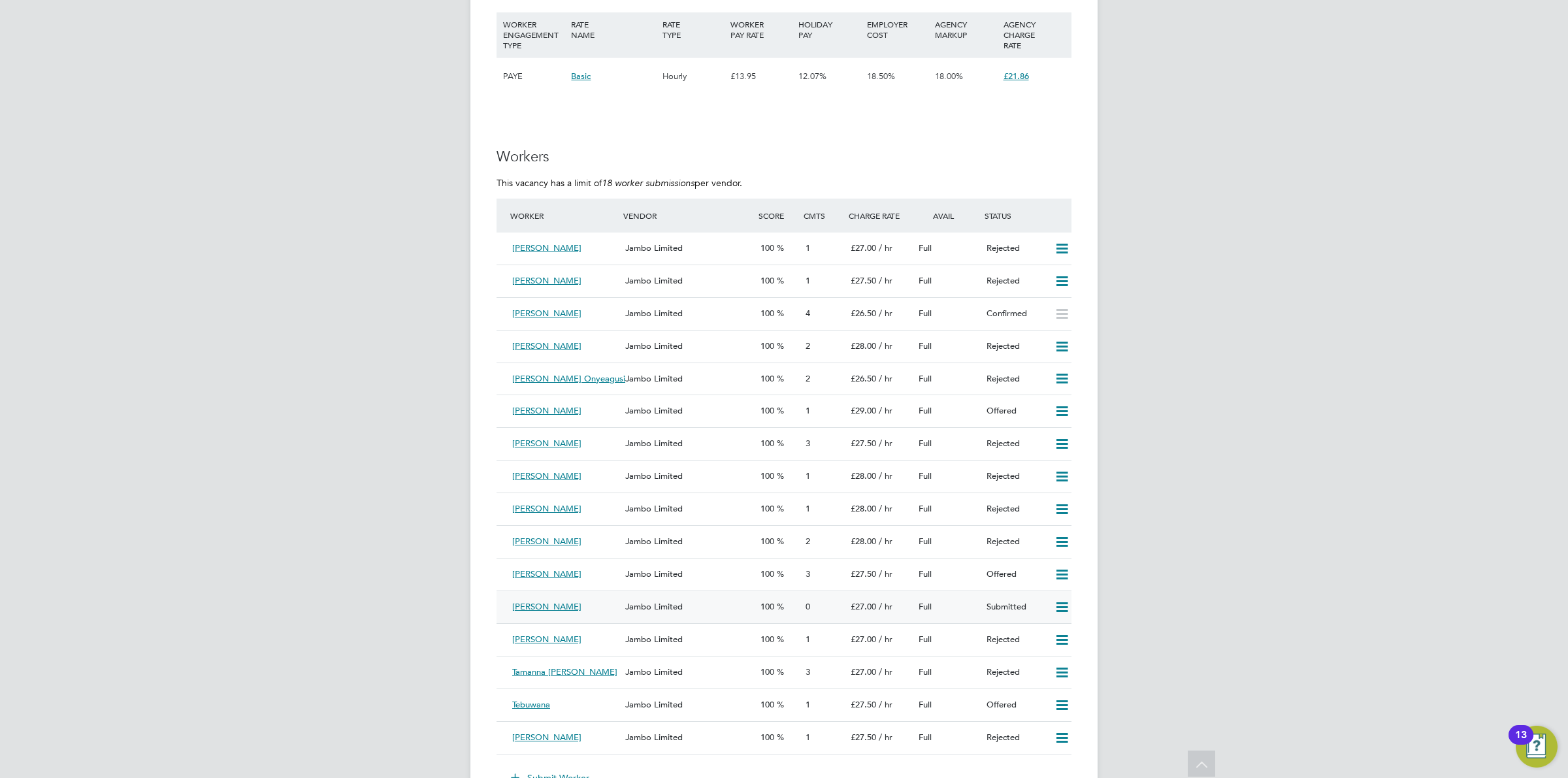
click at [691, 602] on div "Jambo Limited" at bounding box center [687, 607] width 135 height 22
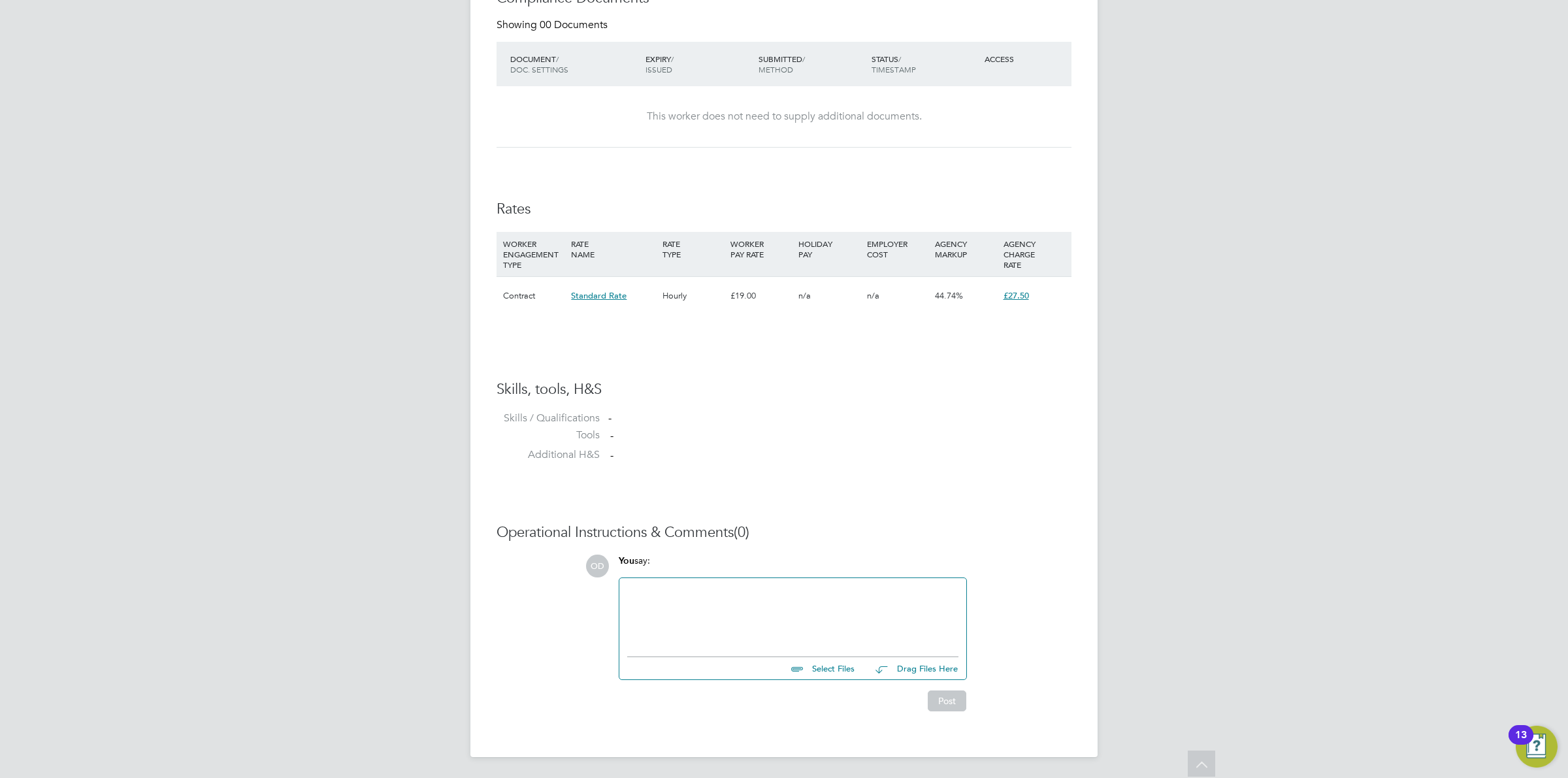
click at [814, 667] on input "file" at bounding box center [860, 666] width 196 height 18
type input "C:\fakepath\SHIFANA.docx"
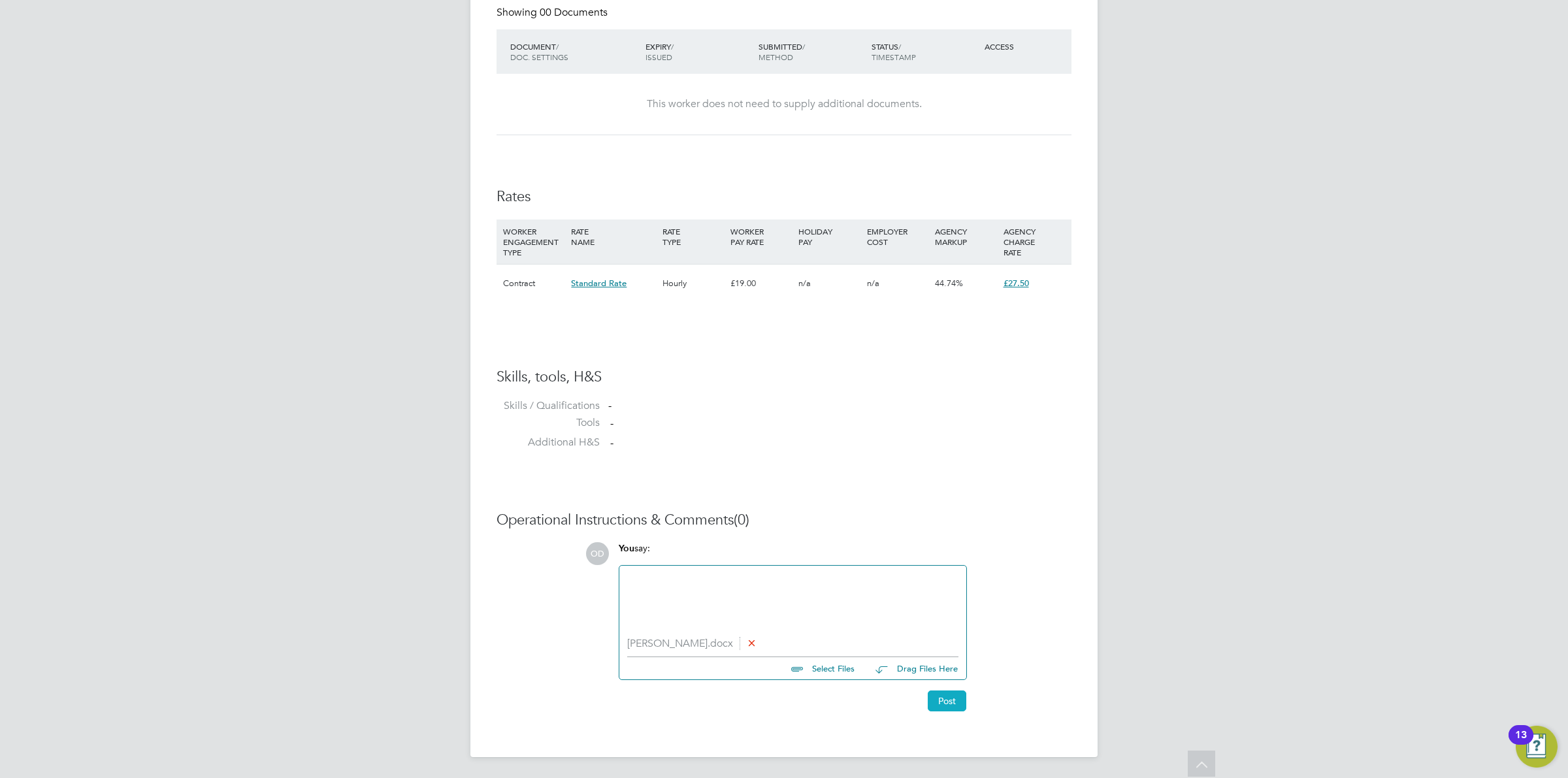
click at [938, 695] on button "Post" at bounding box center [947, 701] width 38 height 21
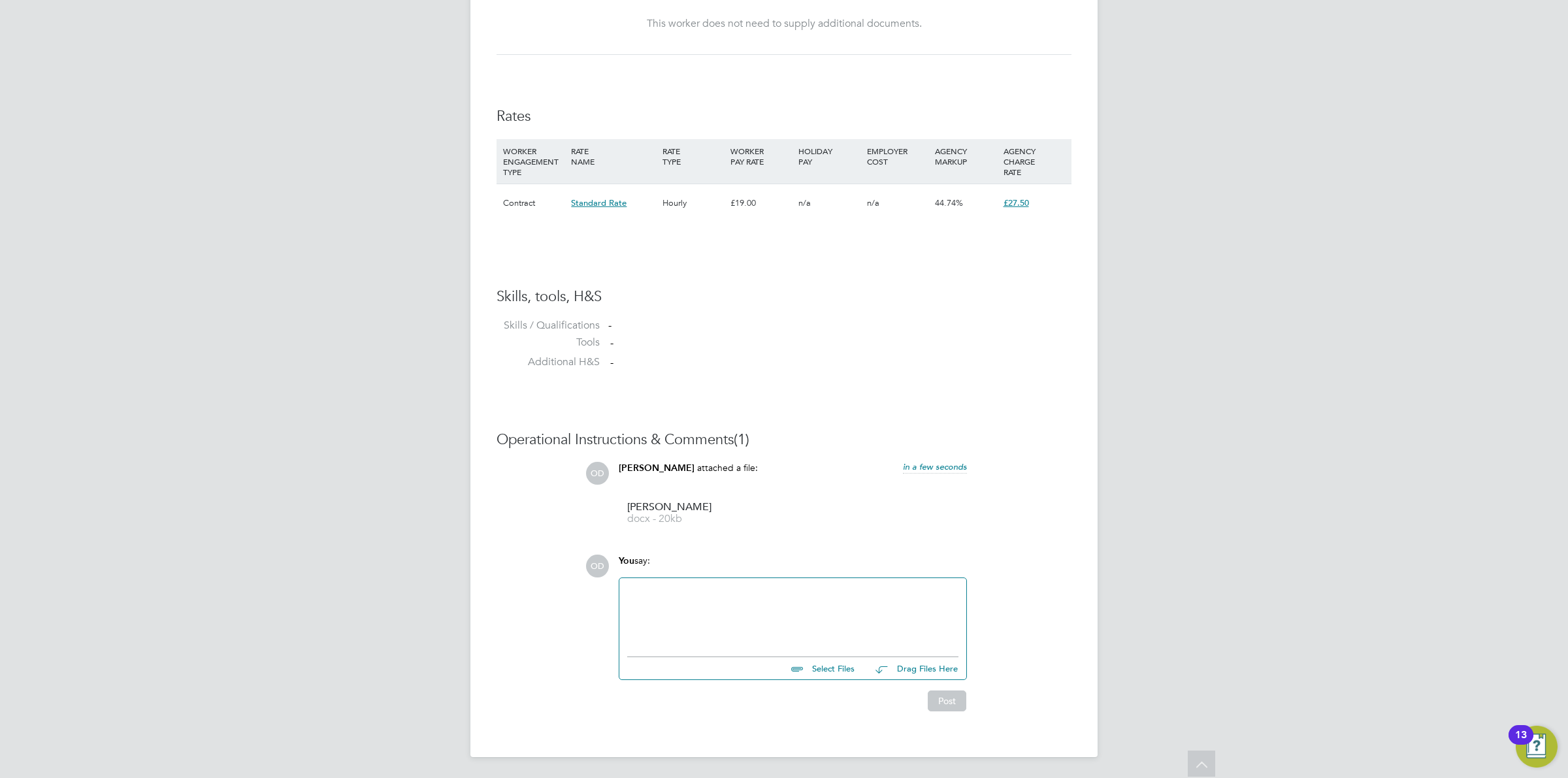
click at [851, 569] on div "You say:" at bounding box center [793, 566] width 349 height 23
click at [828, 608] on div at bounding box center [792, 614] width 331 height 56
click at [952, 703] on button "Post" at bounding box center [947, 701] width 38 height 21
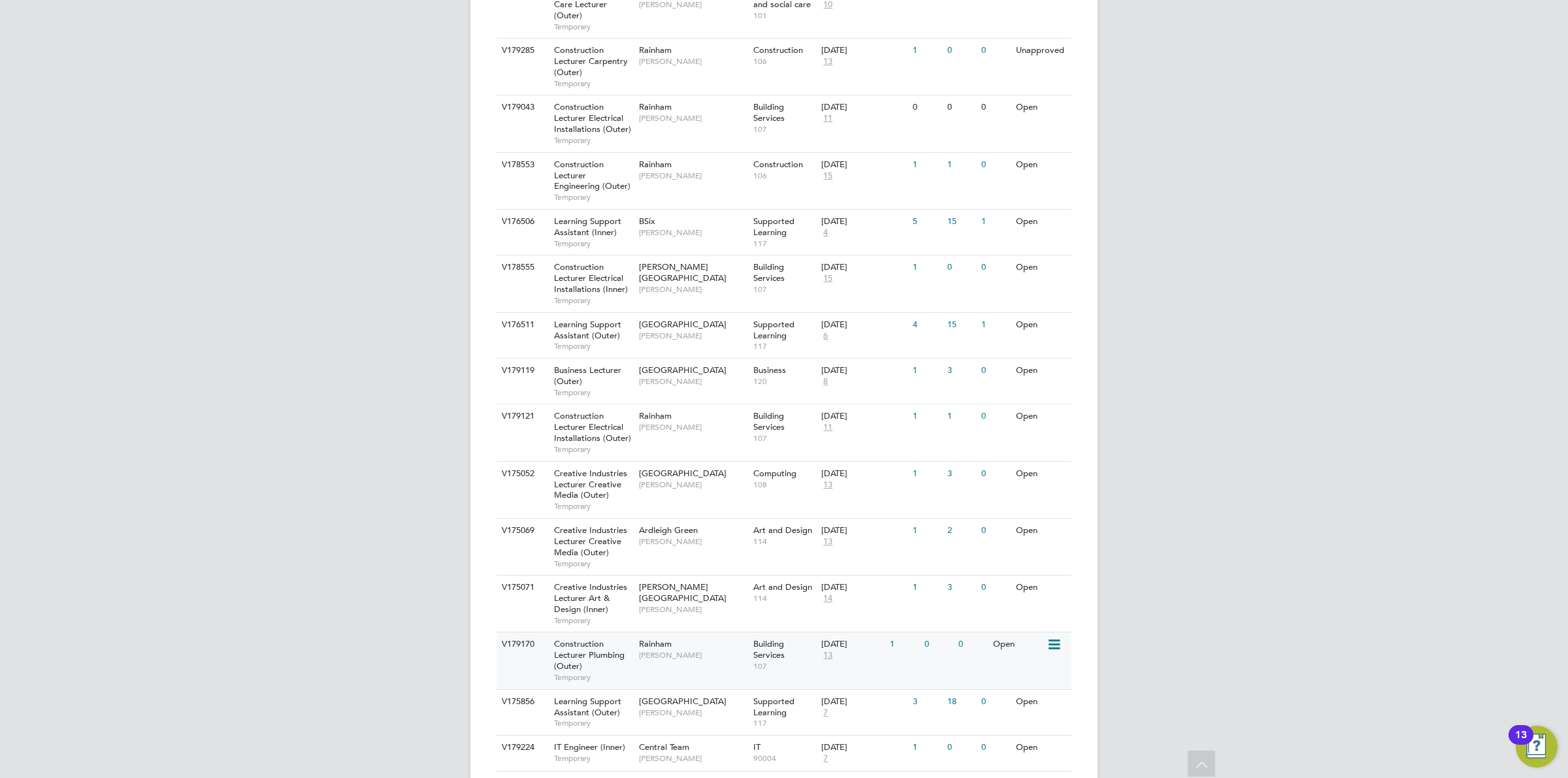
scroll to position [439, 0]
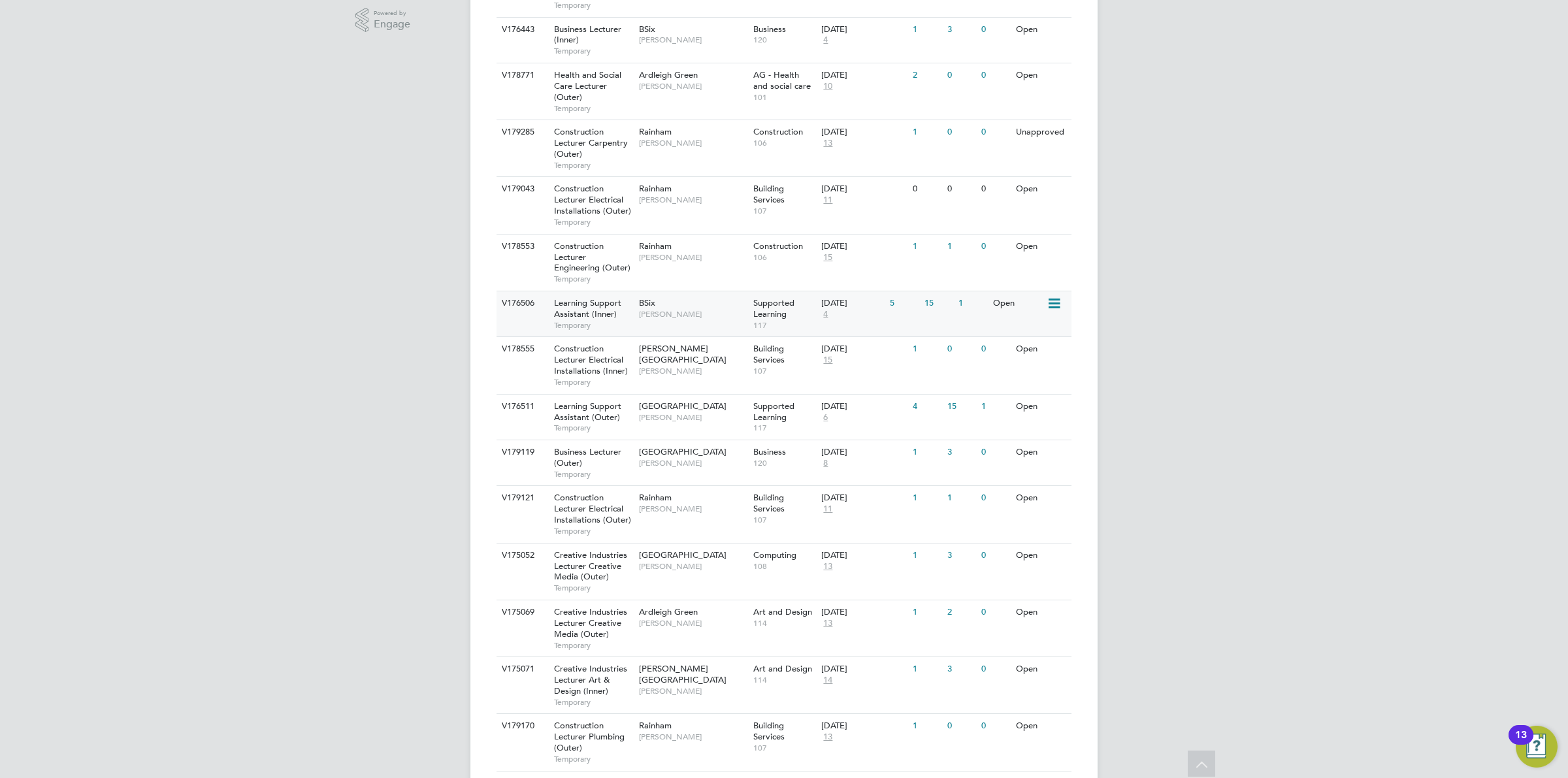
click at [783, 327] on span "117" at bounding box center [784, 325] width 62 height 10
